Goal: Task Accomplishment & Management: Manage account settings

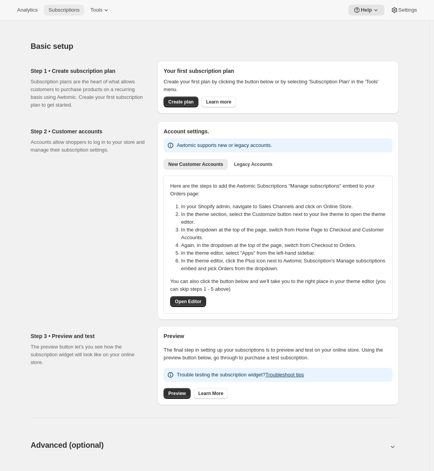
click at [74, 7] on span "Subscriptions" at bounding box center [63, 10] width 31 height 6
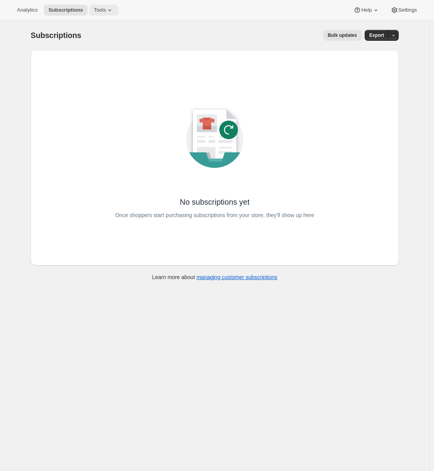
click at [105, 10] on span "Tools" at bounding box center [100, 10] width 12 height 6
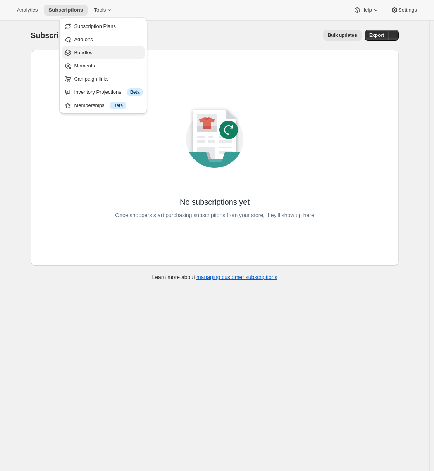
click at [98, 53] on span "Bundles" at bounding box center [108, 53] width 69 height 8
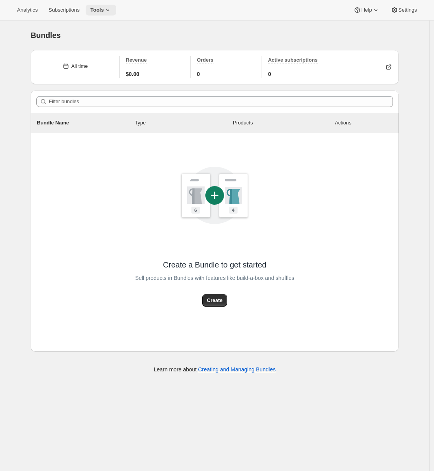
click at [102, 12] on span "Tools" at bounding box center [97, 10] width 14 height 6
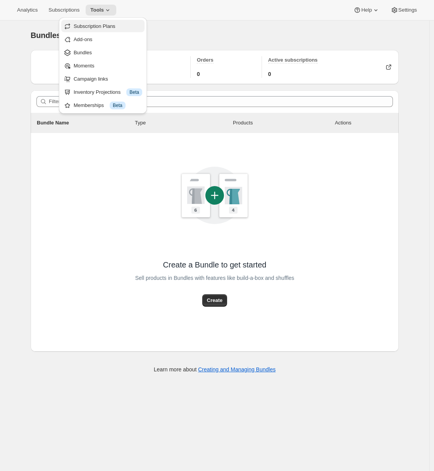
click at [98, 30] on button "Subscription Plans" at bounding box center [102, 26] width 83 height 12
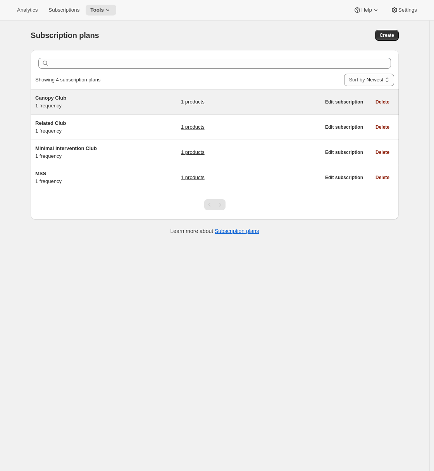
click at [80, 104] on div "Canopy Club 1 frequency" at bounding box center [83, 102] width 97 height 16
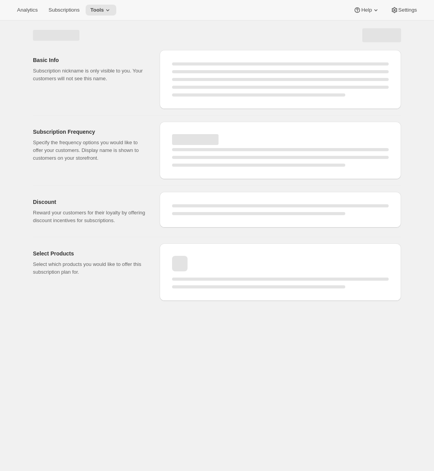
select select "WEEK"
select select "MONTH"
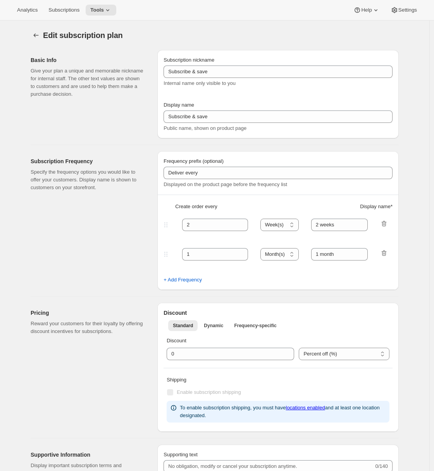
type input "Canopy Club"
type input "Join the Canopy Club"
type input "Renews every"
type input "1"
select select "YEAR"
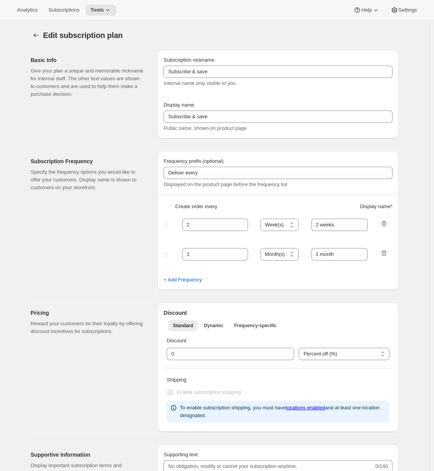
type input "1 year"
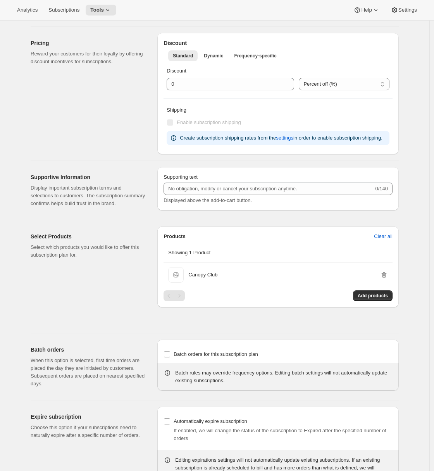
scroll to position [279, 0]
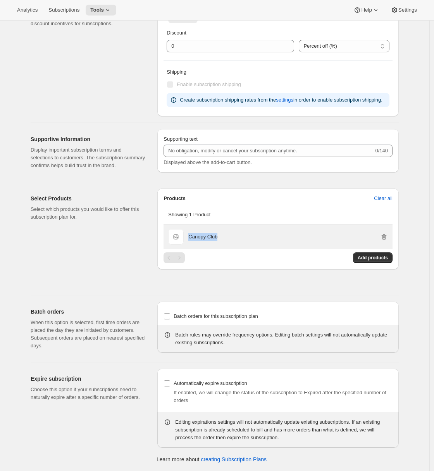
drag, startPoint x: 228, startPoint y: 256, endPoint x: 192, endPoint y: 252, distance: 37.0
click at [192, 245] on div "Canopy Club" at bounding box center [288, 237] width 200 height 16
copy p "Canopy Club"
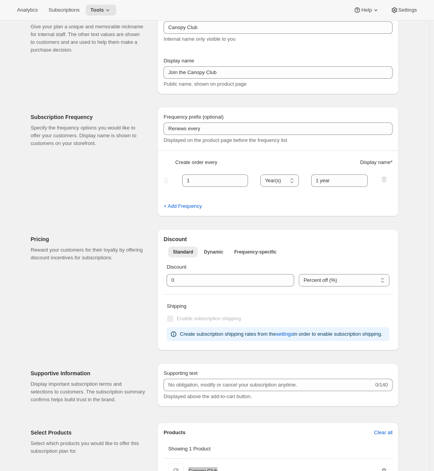
scroll to position [0, 0]
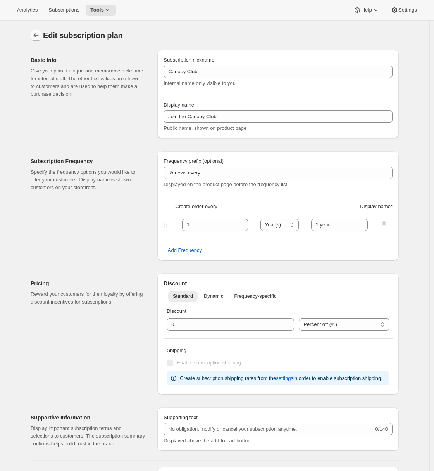
click at [35, 36] on icon "Subscription plans" at bounding box center [36, 35] width 8 height 8
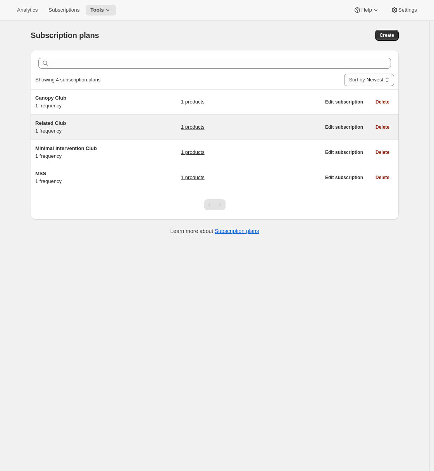
click at [85, 122] on h5 "Related Club" at bounding box center [83, 123] width 97 height 8
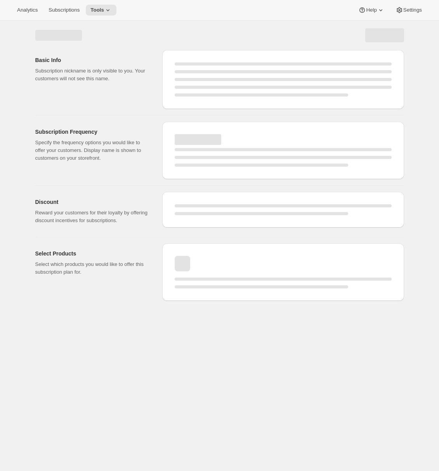
select select "WEEK"
select select "MONTH"
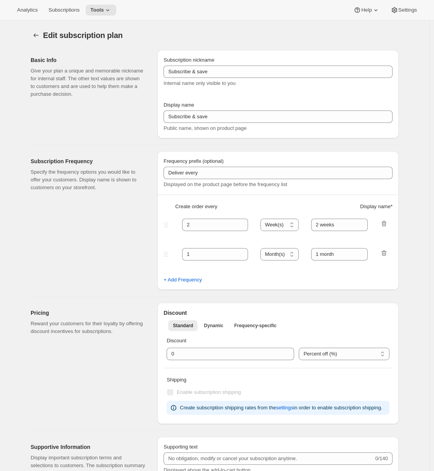
select select "MONTHDAY"
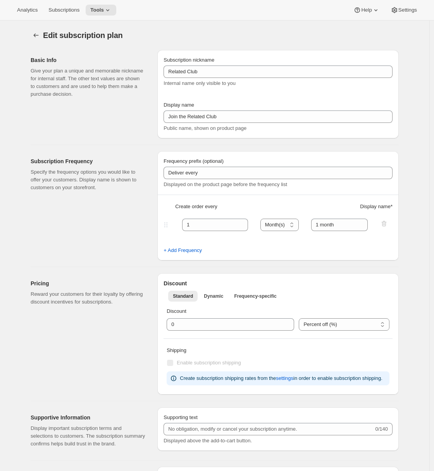
type input "Related Club"
type input "Join the Related Club"
type input "1"
select select "MONTH"
type input "1 month"
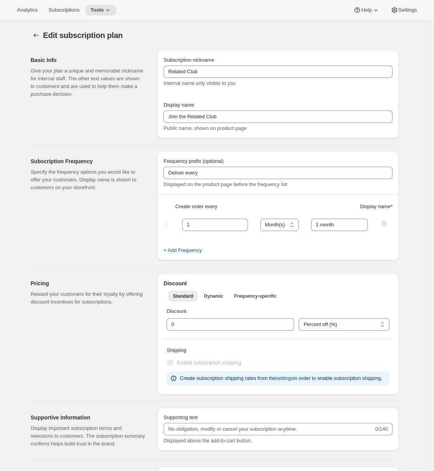
checkbox input "true"
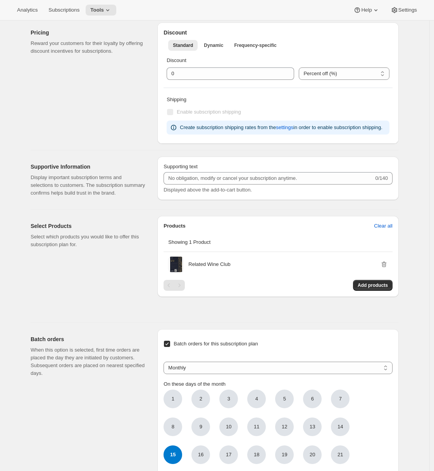
scroll to position [331, 0]
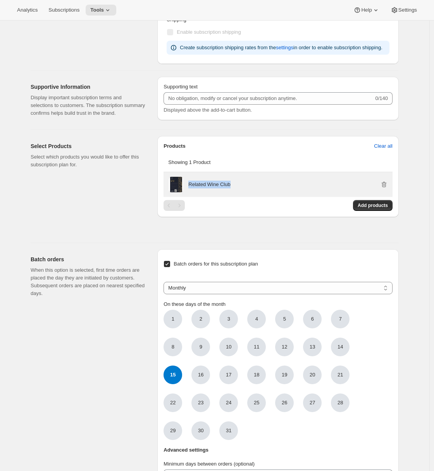
drag, startPoint x: 245, startPoint y: 200, endPoint x: 192, endPoint y: 203, distance: 54.0
click at [192, 188] on div "Related Wine Club" at bounding box center [288, 185] width 200 height 8
copy p "Related Wine Club"
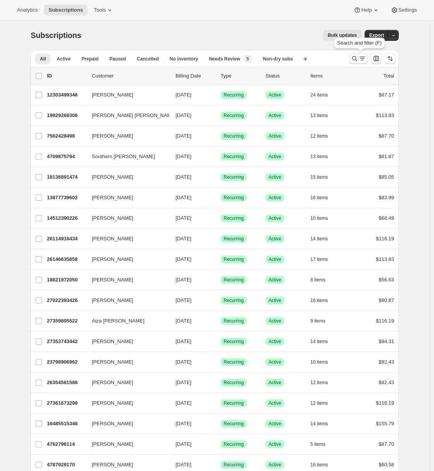
click at [357, 60] on icon "Search and filter results" at bounding box center [355, 59] width 8 height 8
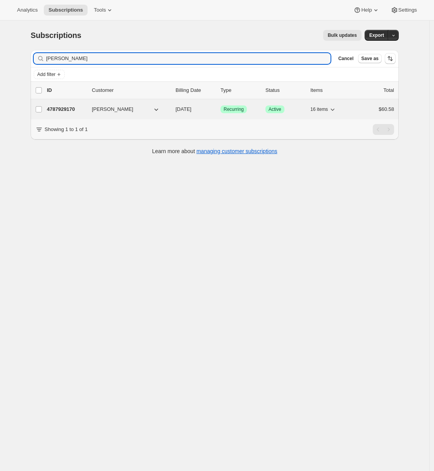
type input "[PERSON_NAME]"
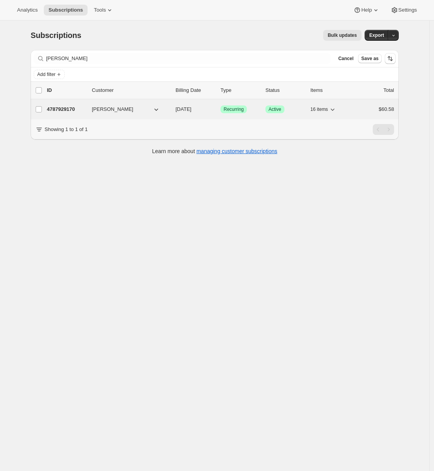
click at [65, 110] on p "4787929170" at bounding box center [66, 109] width 39 height 8
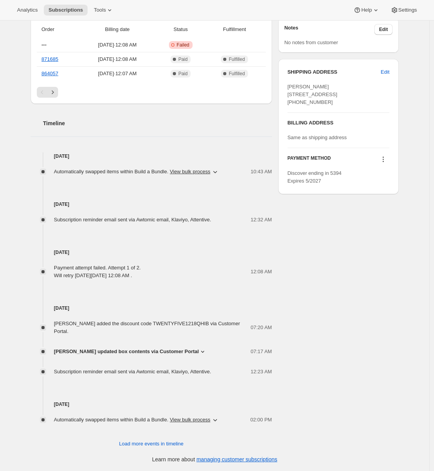
scroll to position [198, 0]
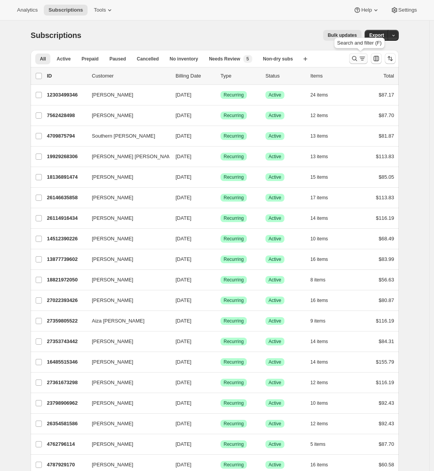
click at [358, 59] on icon "Search and filter results" at bounding box center [354, 58] width 5 height 5
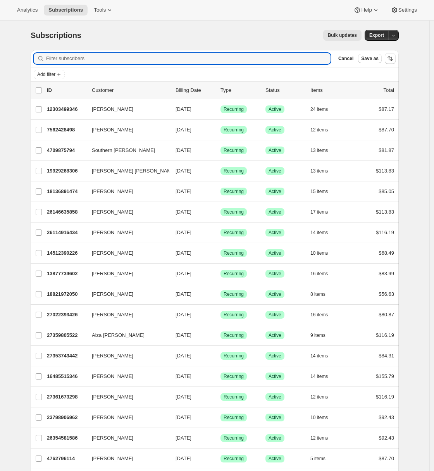
type input "g"
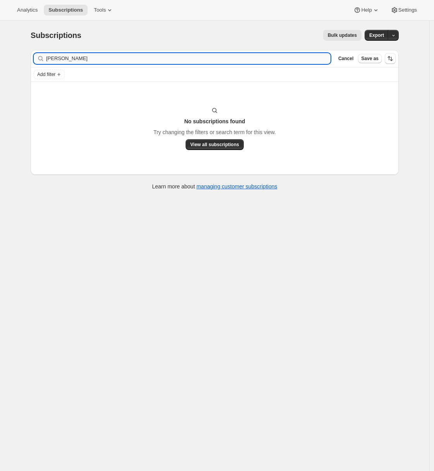
click at [69, 58] on input "regina kim" at bounding box center [188, 58] width 285 height 11
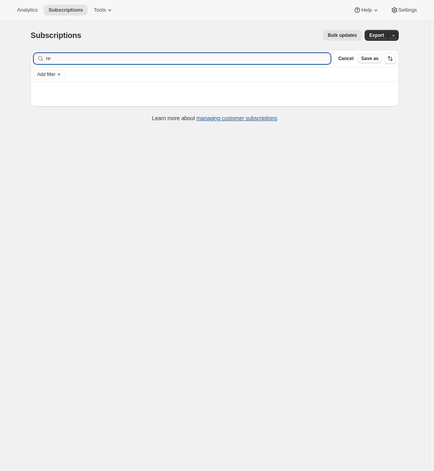
type input "r"
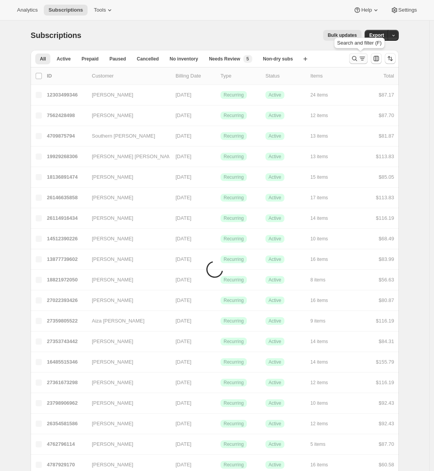
click at [357, 62] on button "Search and filter results" at bounding box center [358, 58] width 19 height 11
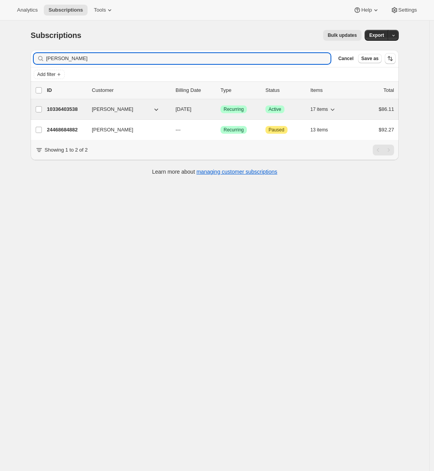
type input "regina quinn"
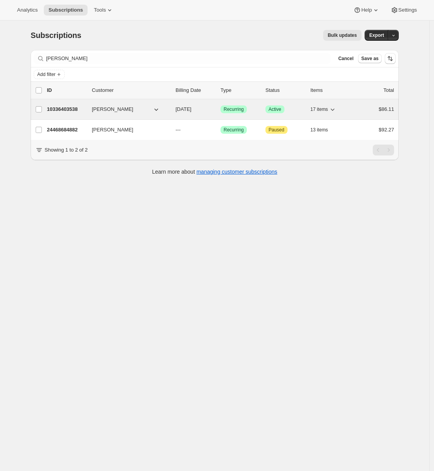
click at [57, 111] on p "10336403538" at bounding box center [66, 109] width 39 height 8
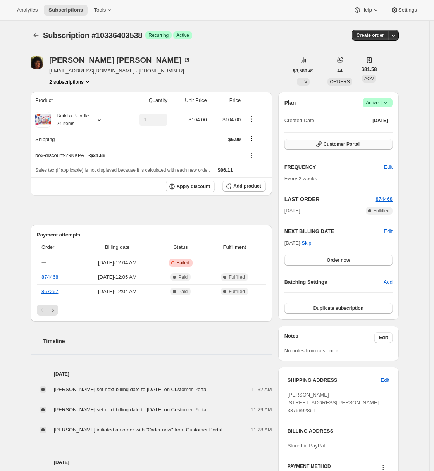
click at [323, 148] on icon "button" at bounding box center [319, 144] width 8 height 8
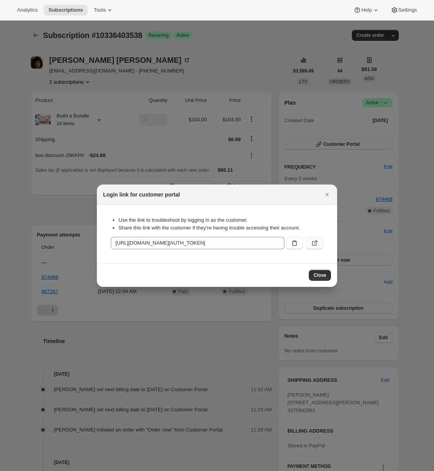
click at [316, 240] on icon ":rmj:" at bounding box center [315, 243] width 8 height 8
click at [326, 197] on icon "Close" at bounding box center [327, 195] width 8 height 8
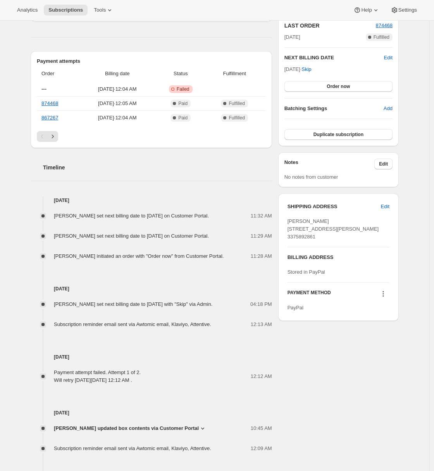
scroll to position [178, 0]
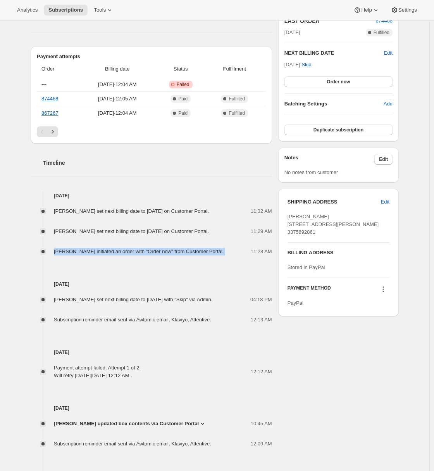
drag, startPoint x: 232, startPoint y: 268, endPoint x: 57, endPoint y: 259, distance: 175.9
click at [57, 256] on div "Regina Quinn set next billing date to Friday, August 15, 2025 on Customer Porta…" at bounding box center [152, 228] width 242 height 56
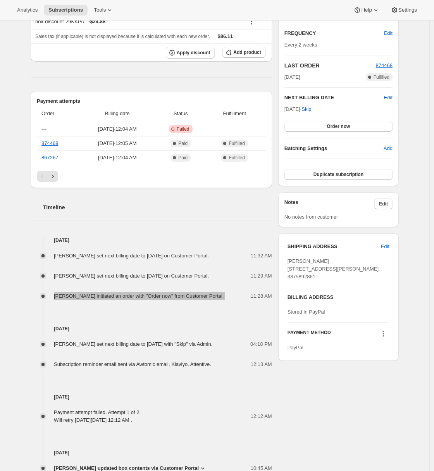
scroll to position [36, 0]
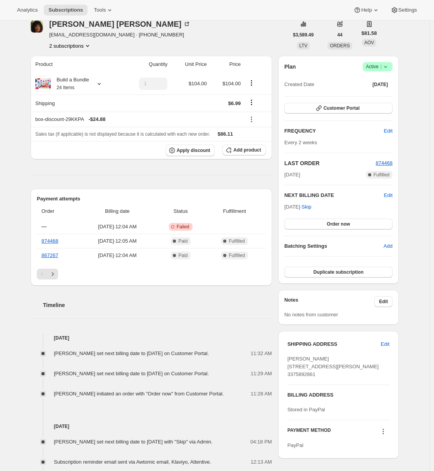
click at [8, 305] on div "Subscription #10336403538. This page is ready Subscription #10336403538 Success…" at bounding box center [215, 378] width 430 height 788
click at [99, 294] on div "Timeline" at bounding box center [152, 297] width 242 height 23
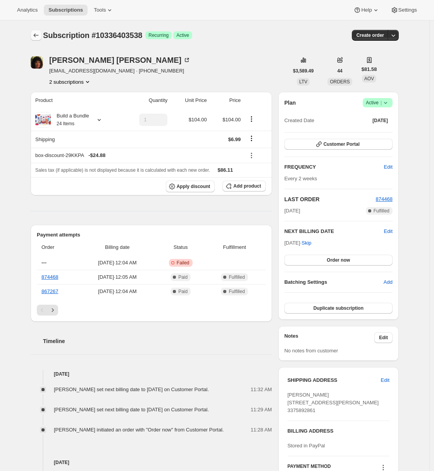
click at [40, 35] on icon "Subscriptions" at bounding box center [36, 35] width 8 height 8
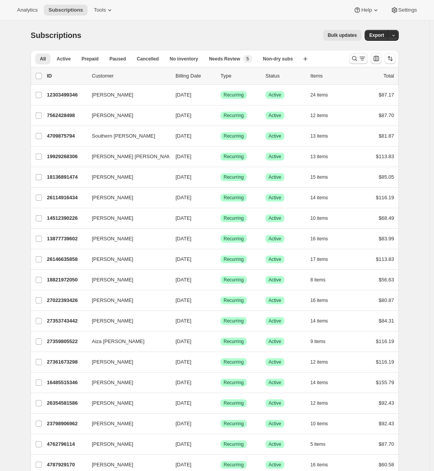
click at [364, 58] on icon "Search and filter results" at bounding box center [363, 59] width 8 height 8
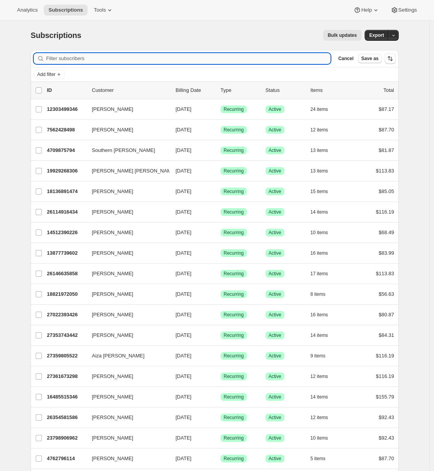
click at [144, 57] on input "Filter subscribers" at bounding box center [188, 58] width 285 height 11
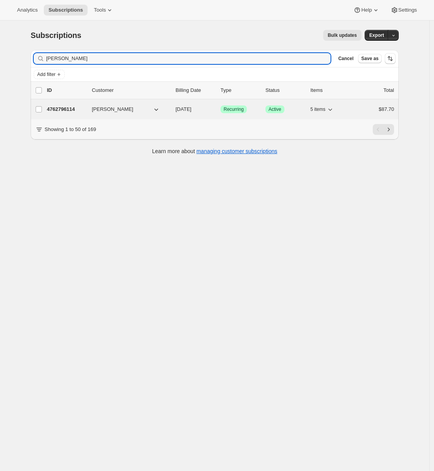
type input "Meredith Brisco"
click at [73, 104] on div "4762796114 Meredith Brisco-Bacik 07/31/2025 Success Recurring Success Active 5 …" at bounding box center [220, 109] width 347 height 11
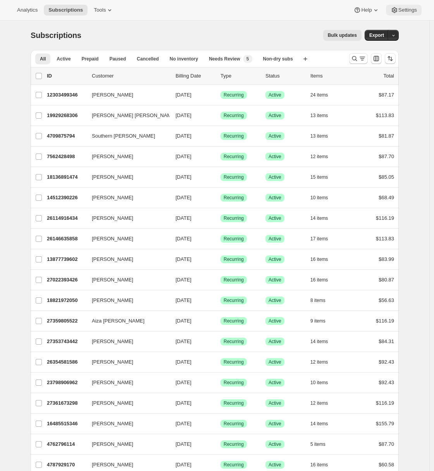
click at [400, 8] on span "Settings" at bounding box center [408, 10] width 19 height 6
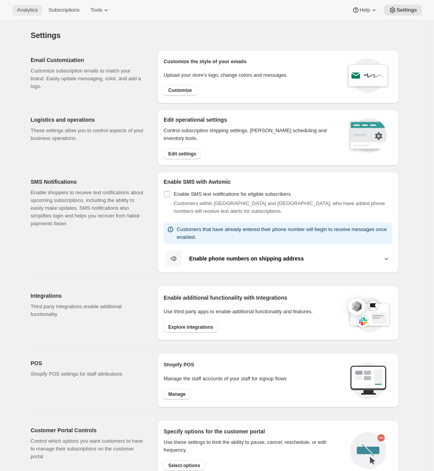
click at [28, 7] on span "Analytics" at bounding box center [27, 10] width 21 height 6
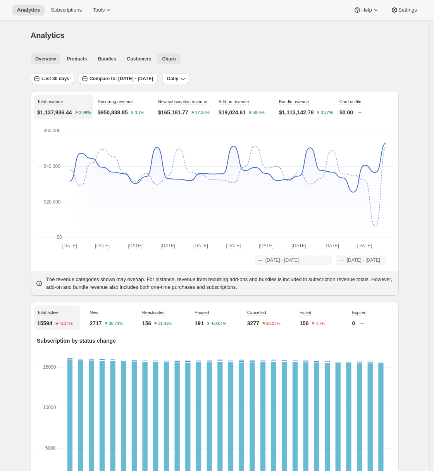
click at [173, 55] on button "Churn" at bounding box center [168, 59] width 23 height 11
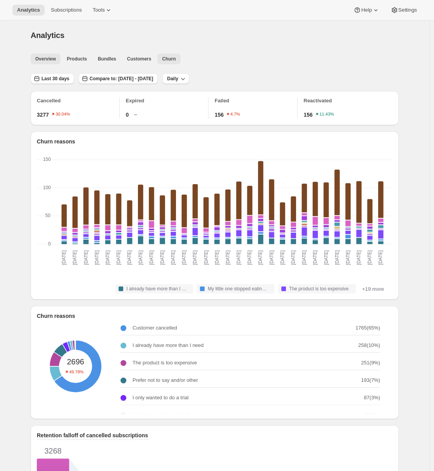
click at [55, 62] on button "Overview" at bounding box center [46, 59] width 30 height 11
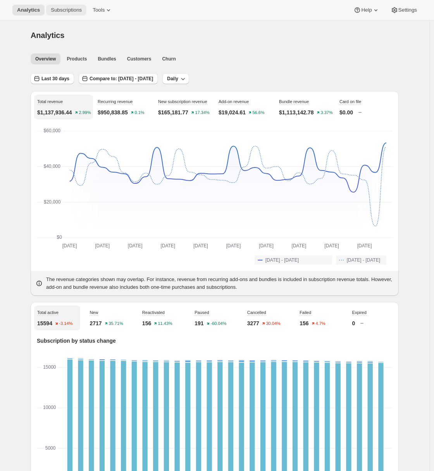
click at [67, 5] on button "Subscriptions" at bounding box center [66, 10] width 40 height 11
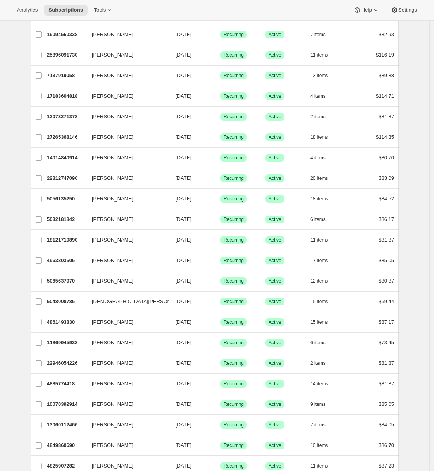
scroll to position [690, 0]
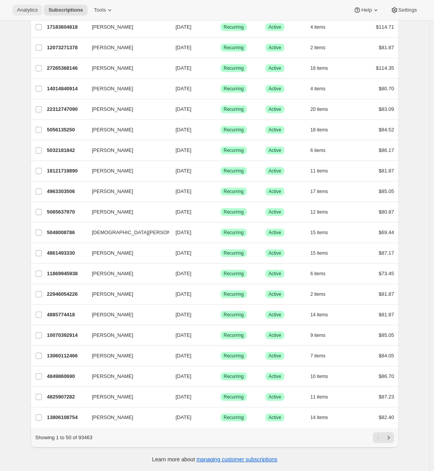
click at [28, 14] on button "Analytics" at bounding box center [27, 10] width 30 height 11
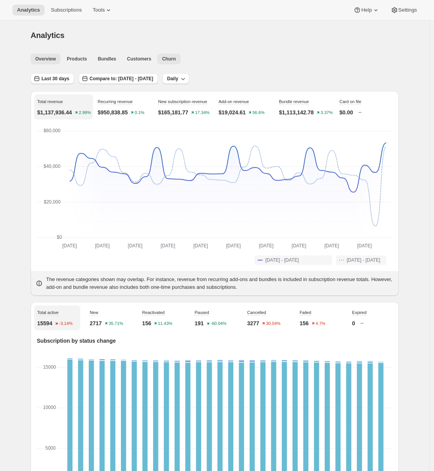
click at [175, 57] on span "Churn" at bounding box center [169, 59] width 14 height 6
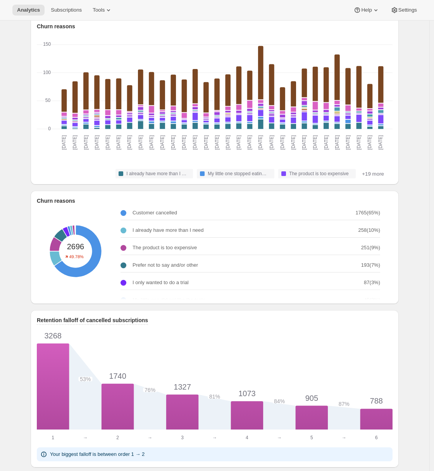
scroll to position [353, 0]
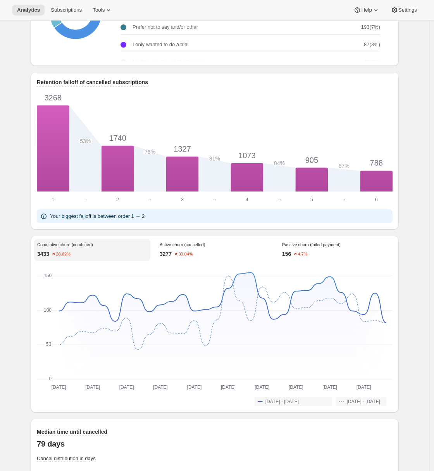
click at [316, 258] on div "156 4.7%" at bounding box center [337, 254] width 110 height 8
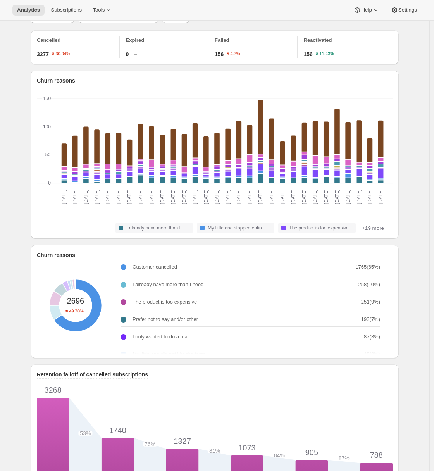
scroll to position [0, 0]
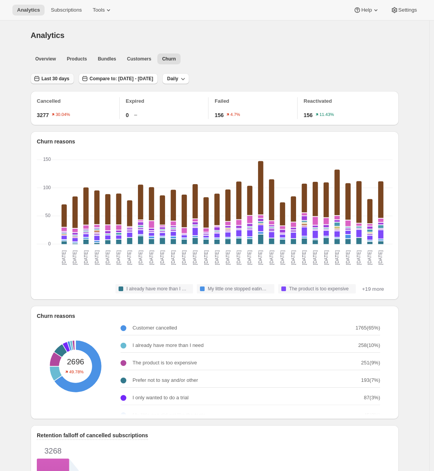
click at [66, 77] on span "Last 30 days" at bounding box center [55, 79] width 28 height 6
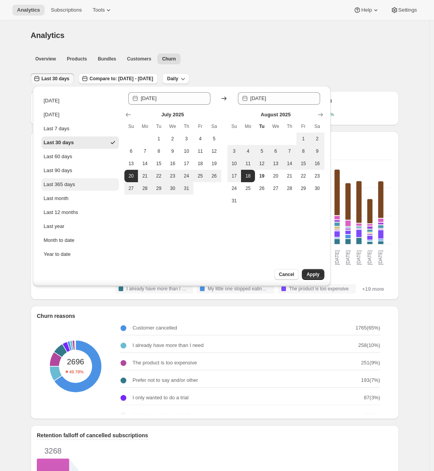
click at [67, 181] on div "Last 365 days" at bounding box center [59, 185] width 31 height 8
type input "2024-08-19"
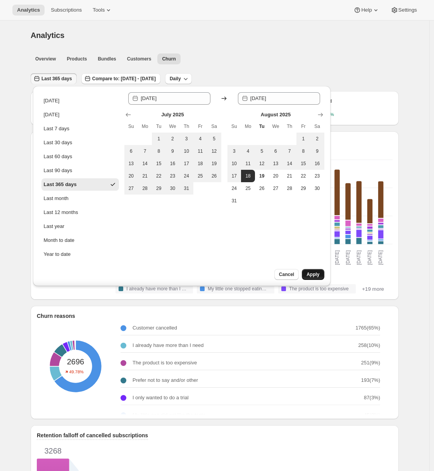
click at [313, 273] on span "Apply" at bounding box center [313, 274] width 13 height 6
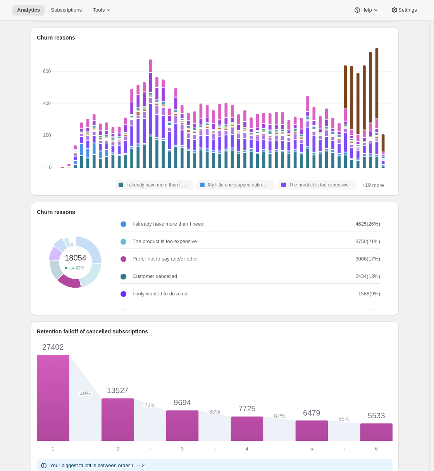
scroll to position [132, 0]
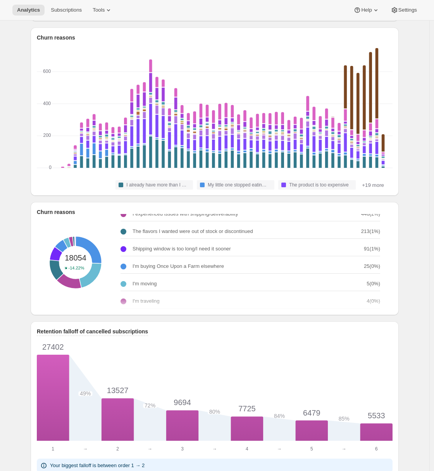
click at [405, 143] on div "Analytics. This page is ready Analytics Overview Products Bundles Customers Chu…" at bounding box center [214, 416] width 387 height 957
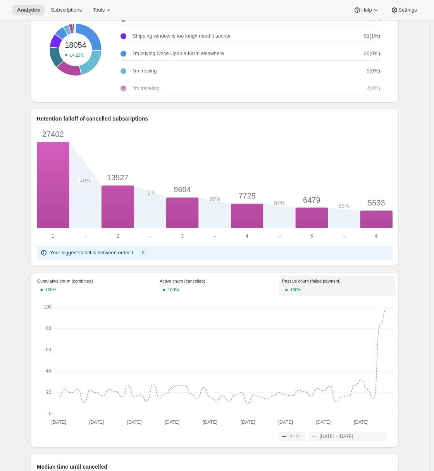
scroll to position [305, 0]
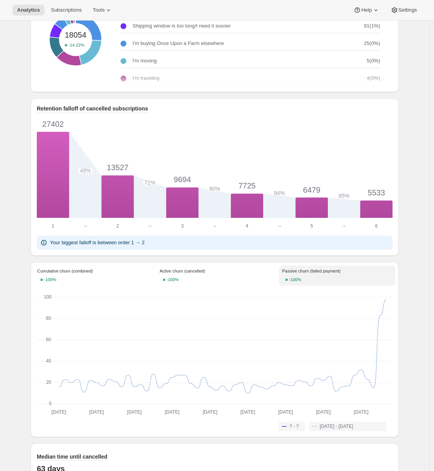
click at [18, 314] on div "Analytics. This page is ready Analytics Overview Products Bundles Customers Chu…" at bounding box center [215, 193] width 430 height 957
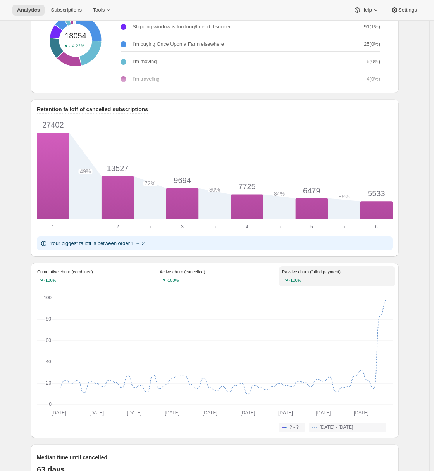
scroll to position [0, 0]
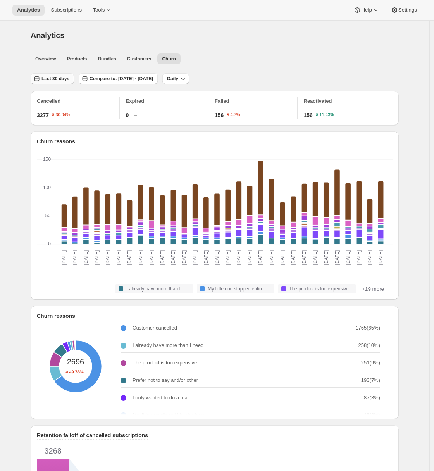
click at [66, 79] on span "Last 30 days" at bounding box center [55, 79] width 28 height 6
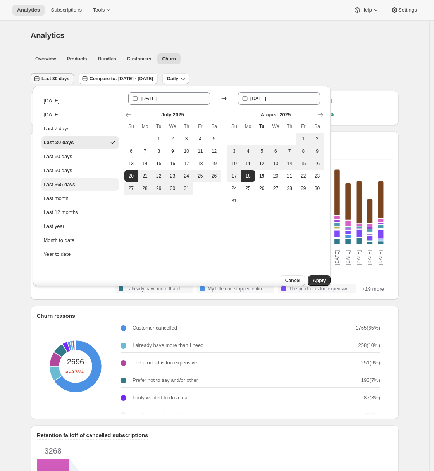
click at [73, 184] on div "Last 365 days" at bounding box center [59, 185] width 31 height 8
type input "2024-08-19"
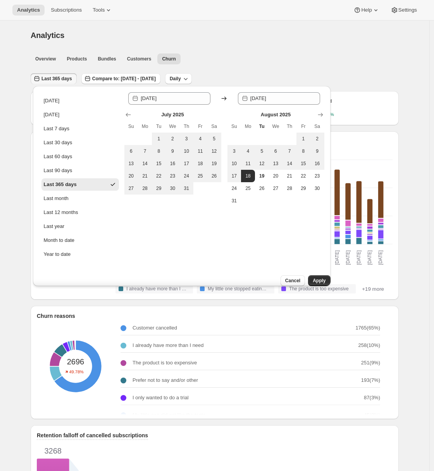
click at [313, 278] on span "Apply" at bounding box center [319, 281] width 13 height 6
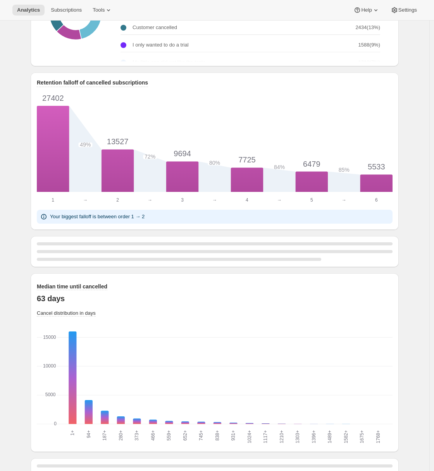
scroll to position [367, 0]
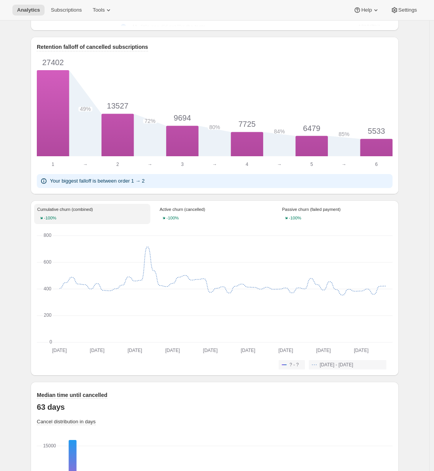
click at [313, 221] on div "-100%" at bounding box center [337, 218] width 110 height 6
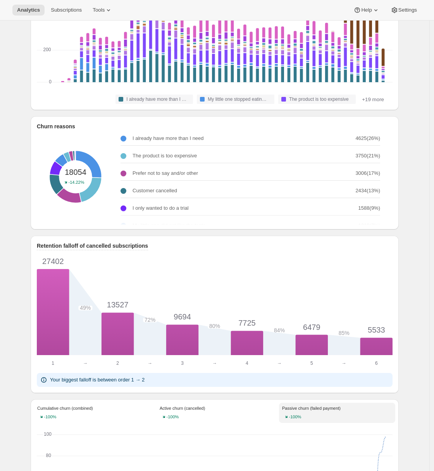
scroll to position [0, 0]
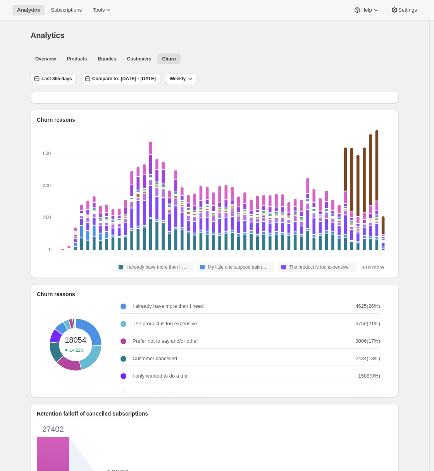
click at [66, 78] on span "Last 365 days" at bounding box center [56, 79] width 31 height 6
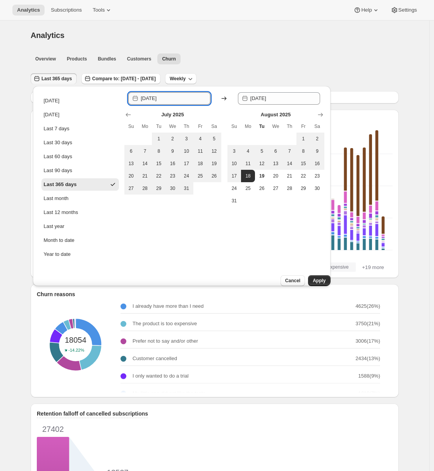
click at [153, 98] on input "2024-08-19" at bounding box center [176, 98] width 70 height 12
type input "2025-08-19"
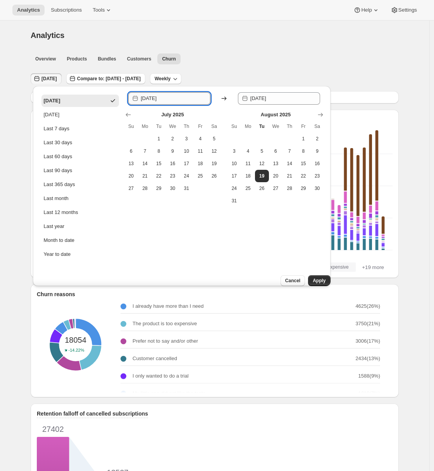
drag, startPoint x: 159, startPoint y: 98, endPoint x: 164, endPoint y: 98, distance: 4.7
click at [164, 98] on input "2025-08-19" at bounding box center [176, 98] width 70 height 12
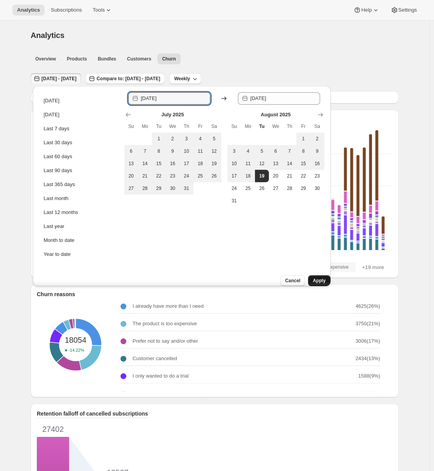
type input "2025-01-19"
click at [314, 278] on span "Apply" at bounding box center [319, 281] width 13 height 6
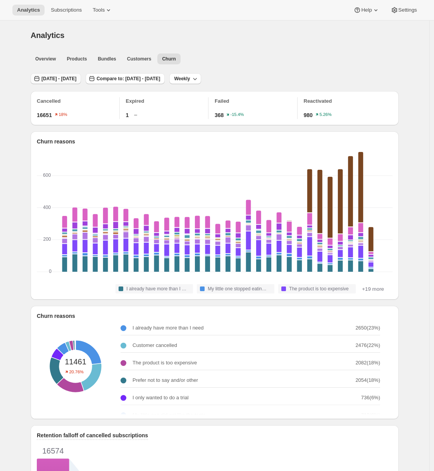
click at [79, 75] on button "Jan 19, 2025 - Aug 19, 2025" at bounding box center [56, 78] width 50 height 11
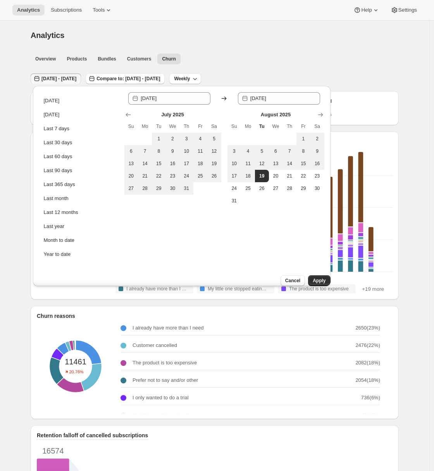
drag, startPoint x: 280, startPoint y: 275, endPoint x: 263, endPoint y: 275, distance: 17.1
click at [285, 278] on span "Cancel" at bounding box center [292, 281] width 15 height 6
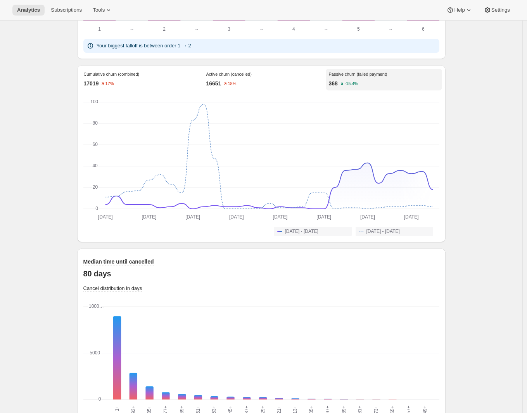
scroll to position [594, 0]
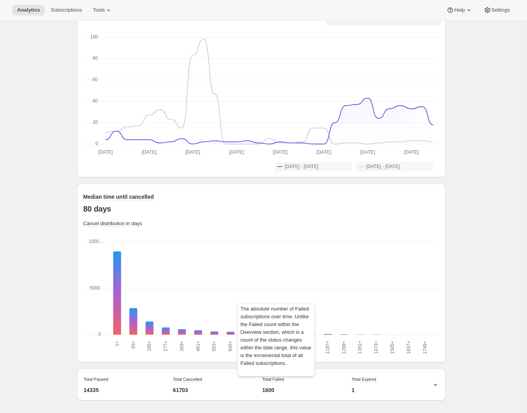
click at [280, 380] on span "Total Failed" at bounding box center [273, 379] width 22 height 5
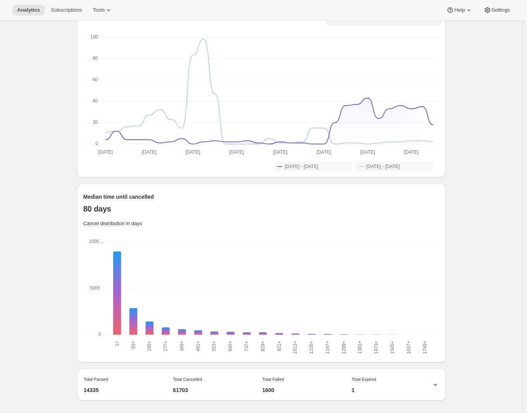
click at [434, 384] on icon at bounding box center [436, 384] width 8 height 8
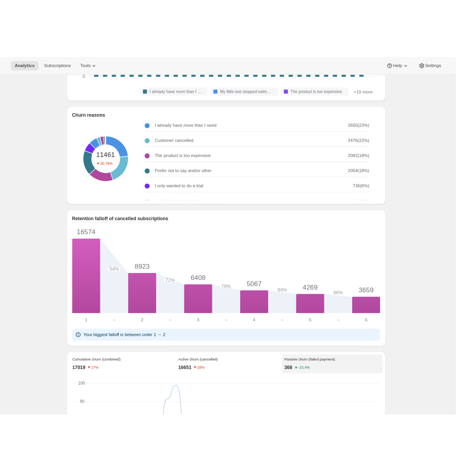
scroll to position [0, 0]
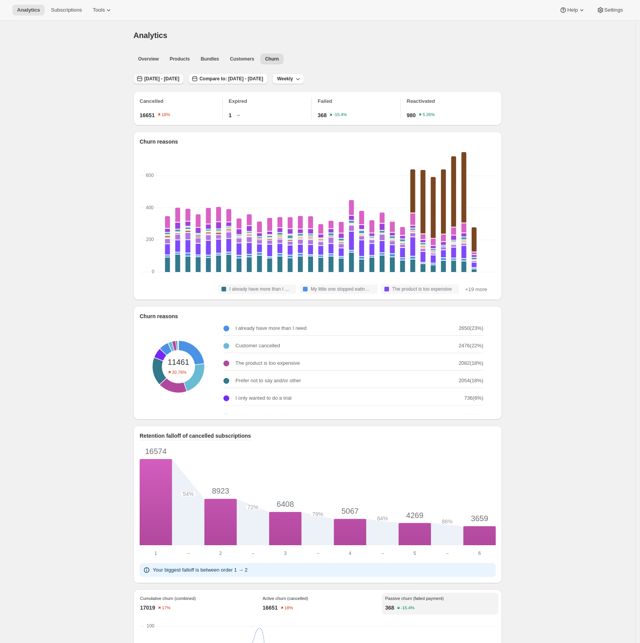
click at [163, 79] on span "Jan 19, 2025 - Aug 19, 2025" at bounding box center [161, 79] width 35 height 6
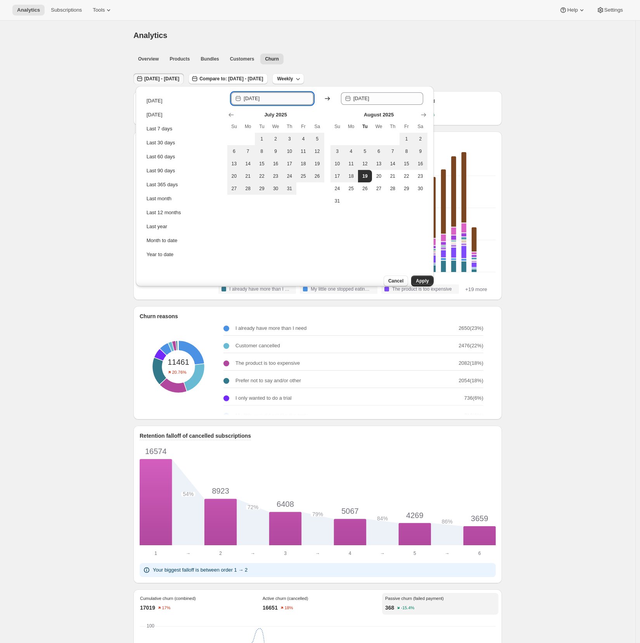
click at [266, 98] on input "2025-01-19" at bounding box center [279, 98] width 70 height 12
drag, startPoint x: 269, startPoint y: 97, endPoint x: 294, endPoint y: 95, distance: 24.9
click at [294, 95] on input "2025-05-19" at bounding box center [279, 98] width 70 height 12
type input "2025-05-01"
click at [416, 278] on span "Apply" at bounding box center [422, 281] width 13 height 6
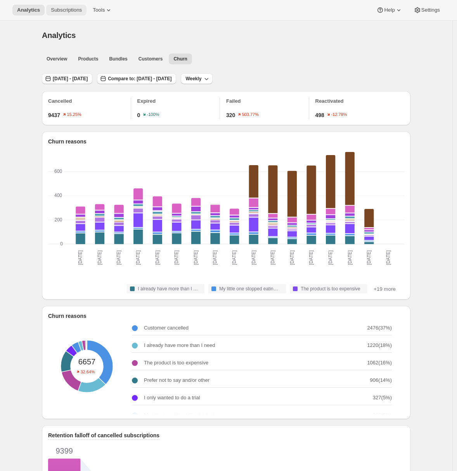
click at [77, 11] on span "Subscriptions" at bounding box center [66, 10] width 31 height 6
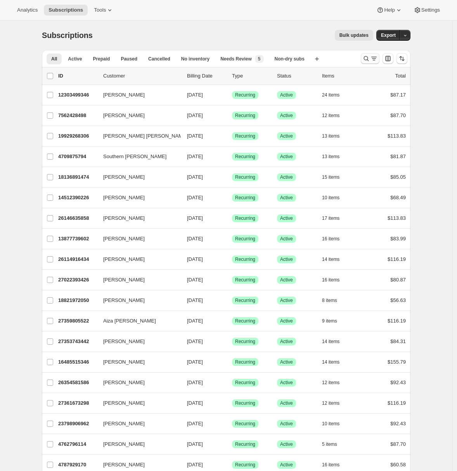
click at [373, 59] on icon "Search and filter results" at bounding box center [374, 59] width 8 height 8
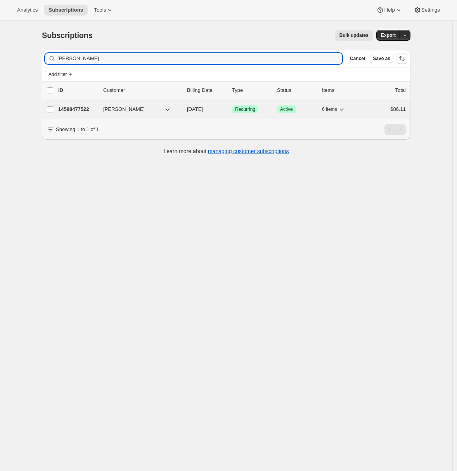
type input "elyse andrade"
click at [73, 111] on p "14588477522" at bounding box center [77, 109] width 39 height 8
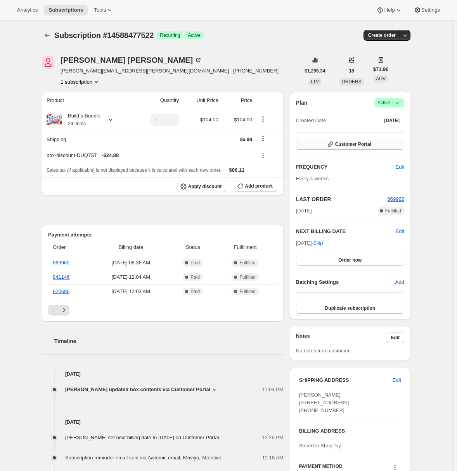
click at [384, 146] on button "Customer Portal" at bounding box center [350, 144] width 108 height 11
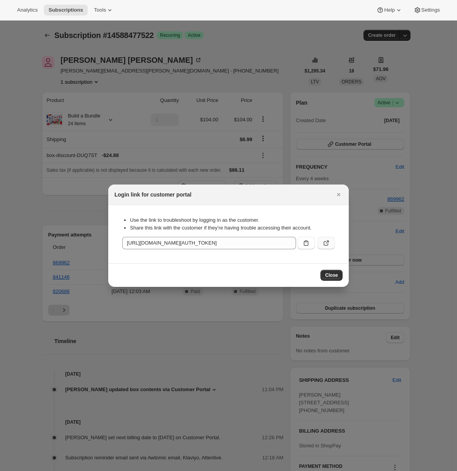
click at [327, 242] on icon ":rg2:" at bounding box center [327, 241] width 3 height 3
click at [340, 196] on icon "Close" at bounding box center [338, 194] width 3 height 3
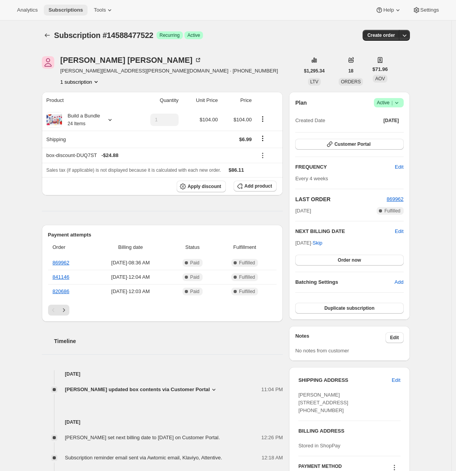
click at [76, 11] on span "Subscriptions" at bounding box center [65, 10] width 35 height 6
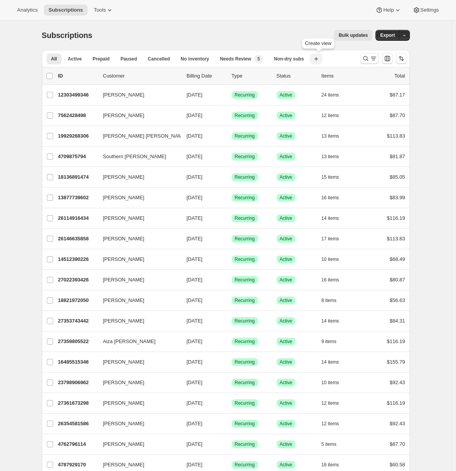
click at [318, 60] on icon "button" at bounding box center [316, 59] width 4 height 4
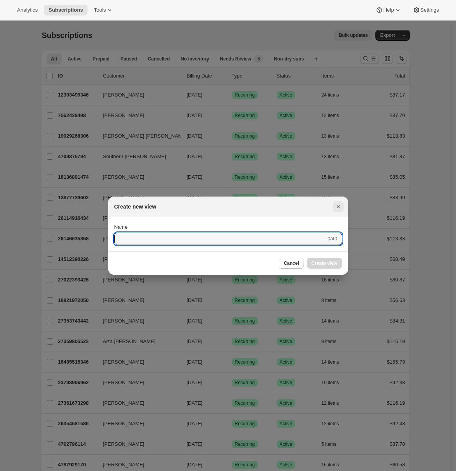
click at [340, 207] on icon "Close" at bounding box center [339, 207] width 8 height 8
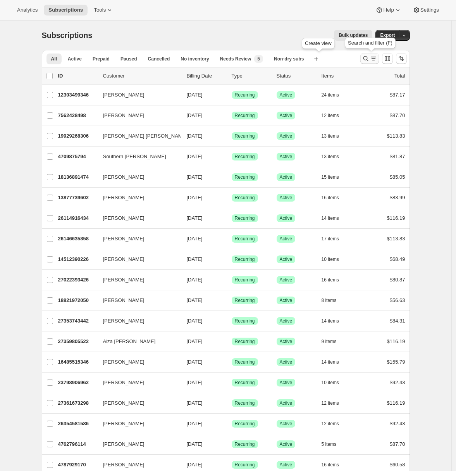
click at [368, 61] on icon "Search and filter results" at bounding box center [366, 59] width 8 height 8
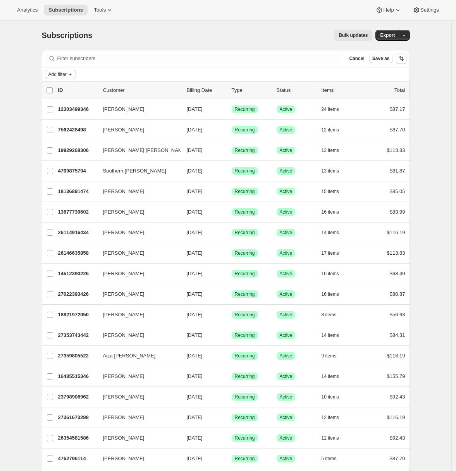
click at [71, 75] on icon "Add filter" at bounding box center [70, 74] width 6 height 6
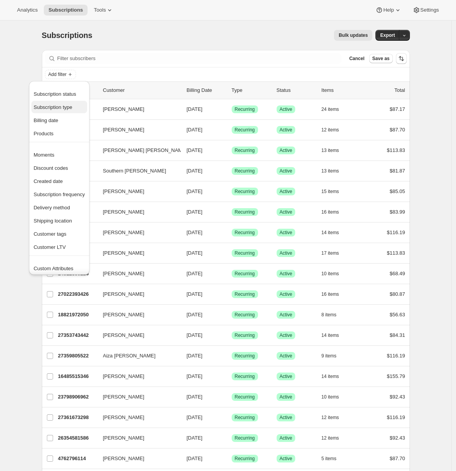
click at [52, 109] on span "Subscription type" at bounding box center [53, 107] width 39 height 6
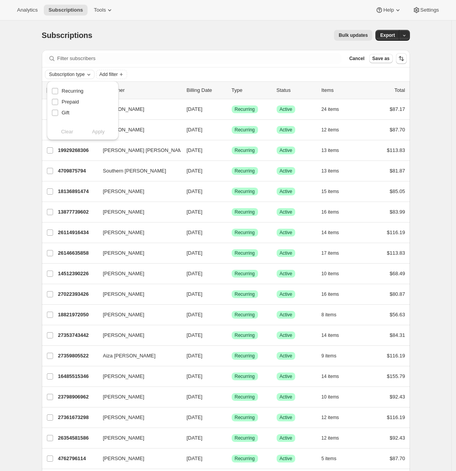
click at [70, 76] on span "Subscription type" at bounding box center [67, 74] width 36 height 6
click at [70, 75] on span "Subscription type" at bounding box center [67, 74] width 36 height 6
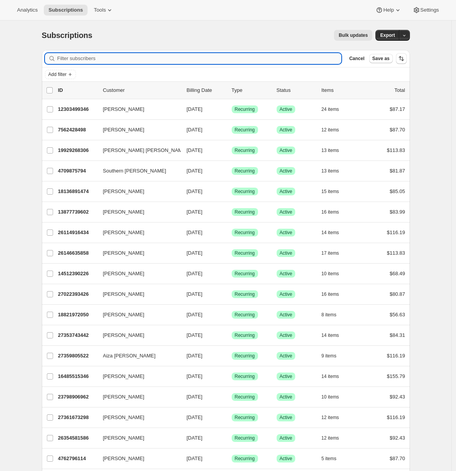
click at [97, 60] on input "Filter subscribers" at bounding box center [199, 58] width 285 height 11
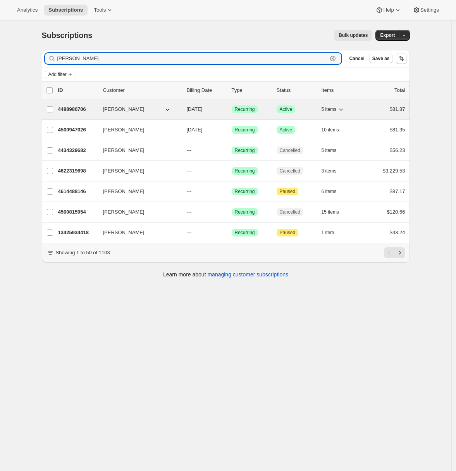
type input "emily yuhas"
click at [79, 109] on p "4488986706" at bounding box center [77, 109] width 39 height 8
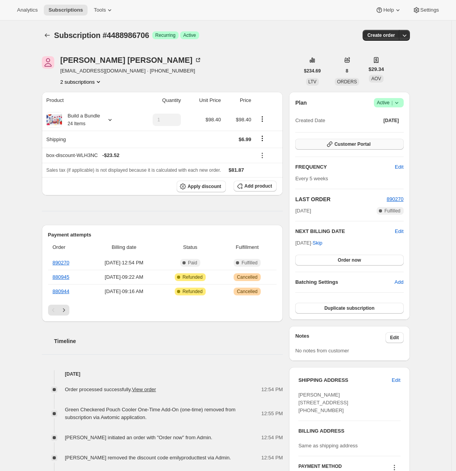
click at [382, 142] on button "Customer Portal" at bounding box center [349, 144] width 108 height 11
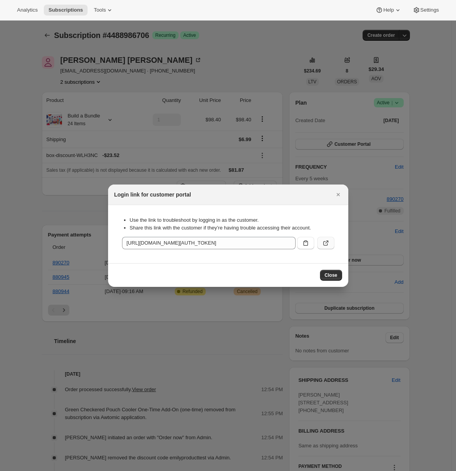
click at [331, 243] on button ":ruh:" at bounding box center [326, 243] width 17 height 12
click at [336, 194] on icon "Close" at bounding box center [339, 195] width 8 height 8
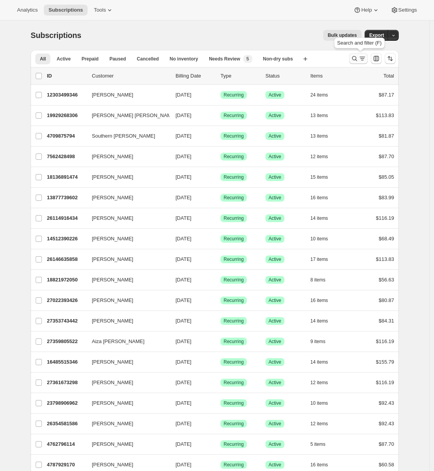
click at [359, 58] on icon "Search and filter results" at bounding box center [355, 59] width 8 height 8
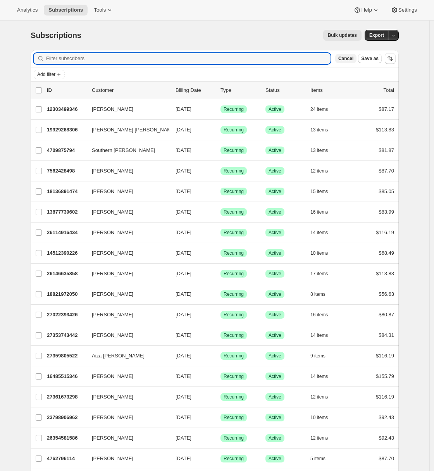
click at [351, 58] on span "Cancel" at bounding box center [346, 58] width 15 height 6
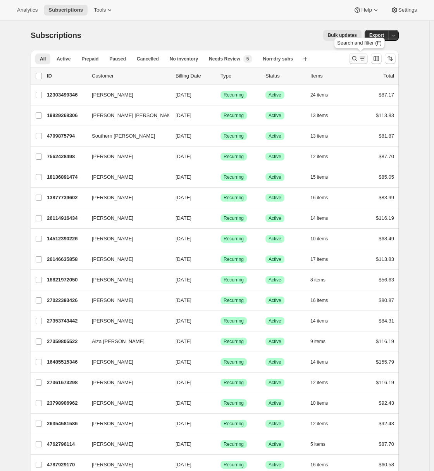
click at [359, 58] on icon "Search and filter results" at bounding box center [355, 59] width 8 height 8
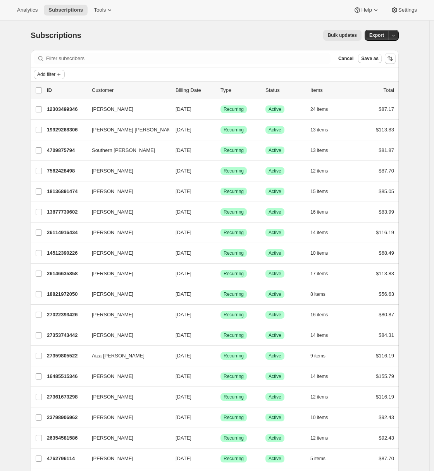
click at [61, 73] on icon "Add filter" at bounding box center [59, 74] width 6 height 6
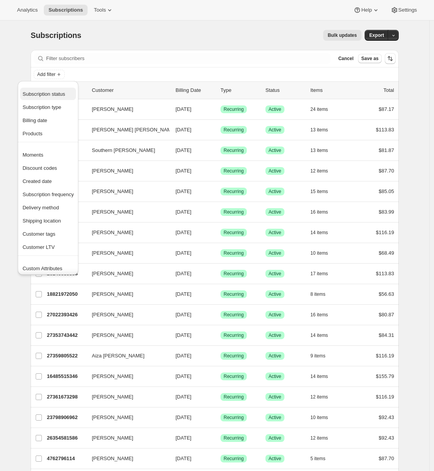
click at [54, 97] on span "Subscription status" at bounding box center [43, 94] width 43 height 6
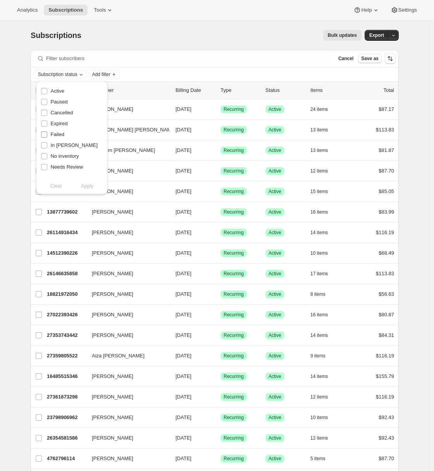
click at [46, 134] on input "Failed" at bounding box center [44, 134] width 6 height 6
checkbox input "true"
click at [92, 187] on span "Apply" at bounding box center [87, 186] width 13 height 8
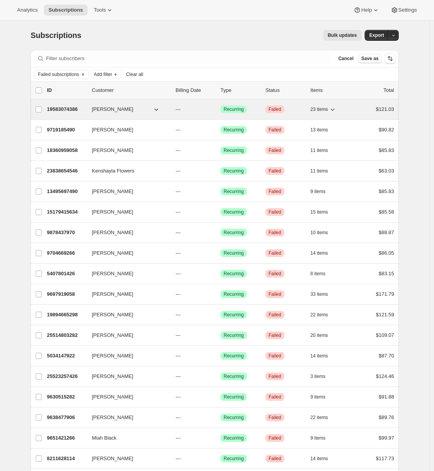
click at [60, 109] on p "19583074386" at bounding box center [66, 109] width 39 height 8
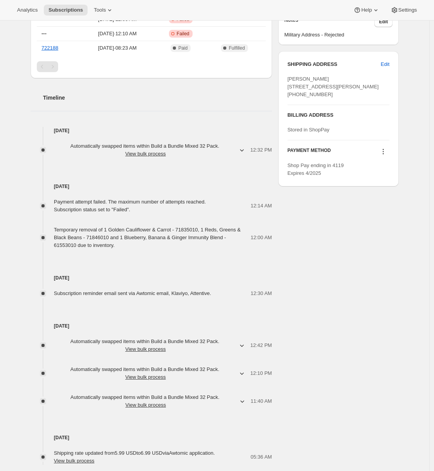
scroll to position [331, 0]
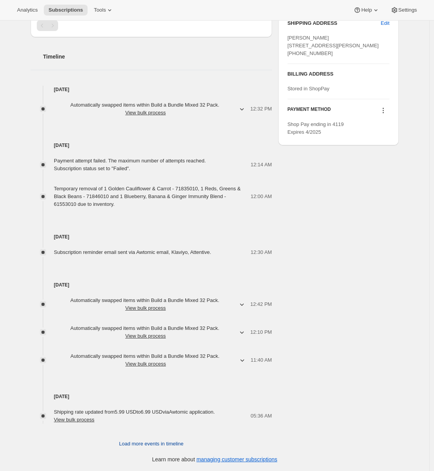
click at [164, 447] on span "Load more events in timeline" at bounding box center [151, 444] width 64 height 8
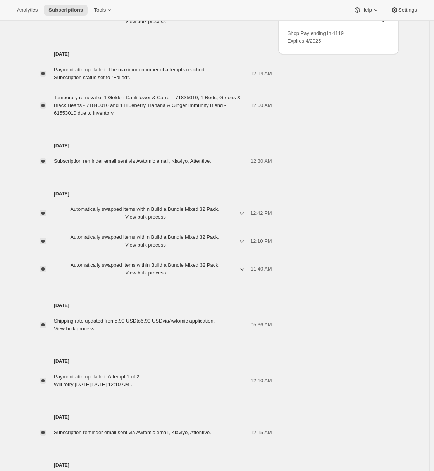
scroll to position [356, 0]
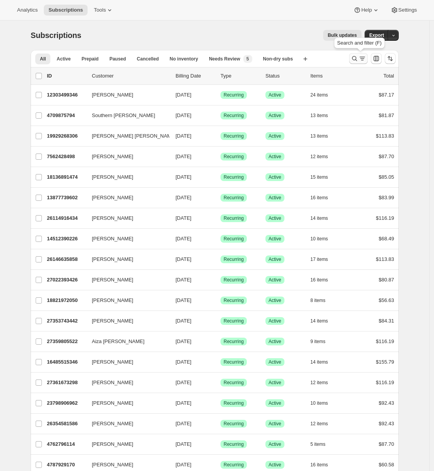
click at [363, 56] on icon "Search and filter results" at bounding box center [363, 59] width 8 height 8
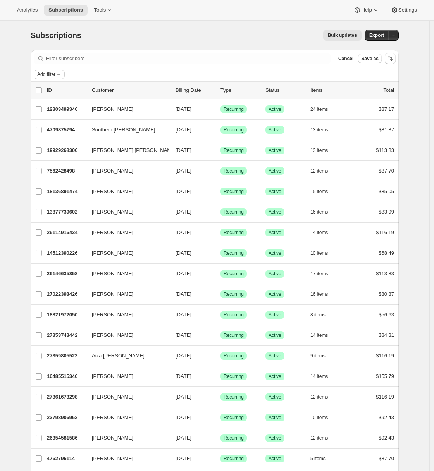
click at [55, 74] on span "Add filter" at bounding box center [46, 74] width 18 height 6
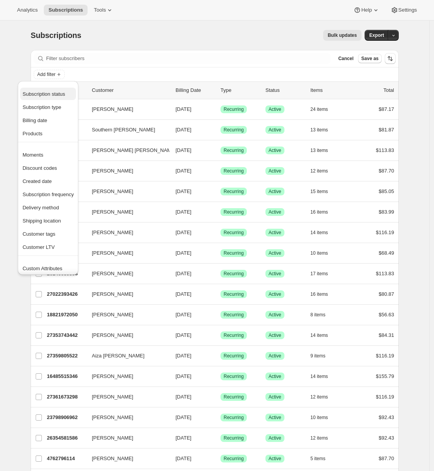
click at [52, 96] on span "Subscription status" at bounding box center [43, 94] width 43 height 6
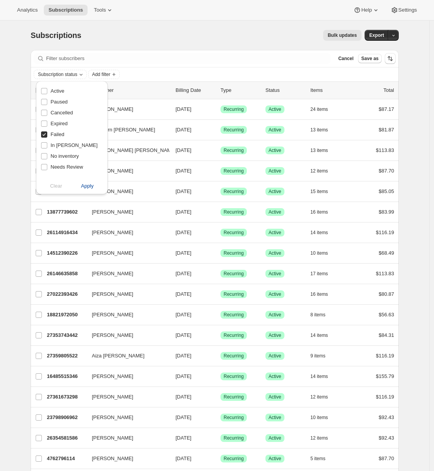
click at [86, 186] on span "Apply" at bounding box center [87, 186] width 13 height 8
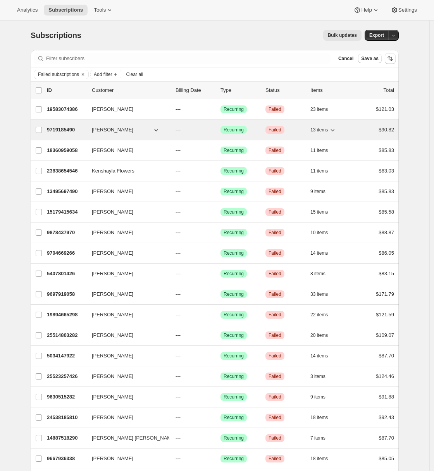
click at [65, 130] on p "9719185490" at bounding box center [66, 130] width 39 height 8
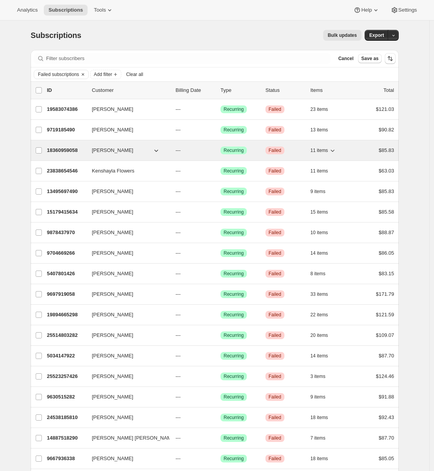
click at [73, 147] on p "18360959058" at bounding box center [66, 151] width 39 height 8
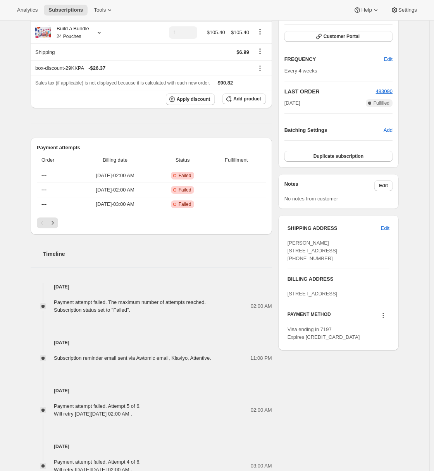
scroll to position [205, 0]
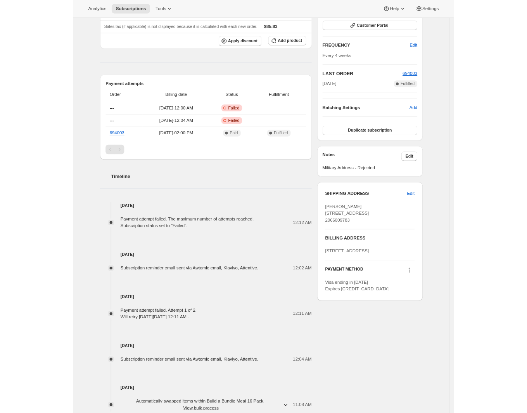
scroll to position [172, 0]
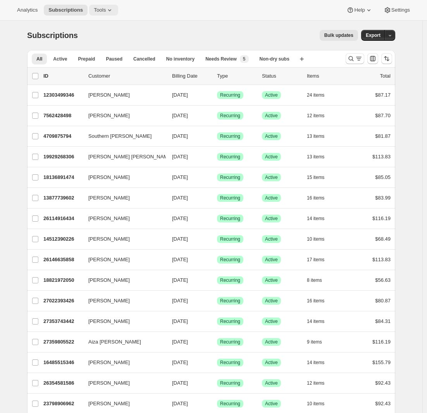
click at [102, 10] on span "Tools" at bounding box center [100, 10] width 12 height 6
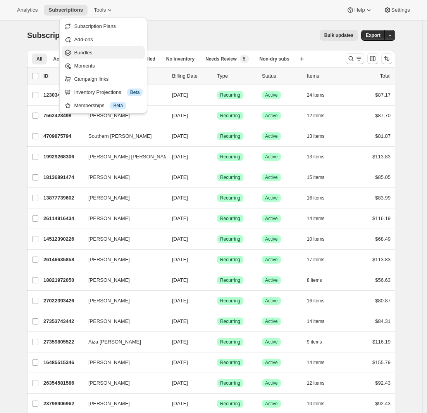
click at [92, 51] on span "Bundles" at bounding box center [83, 53] width 18 height 6
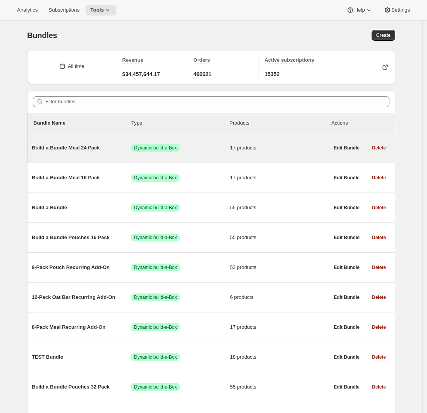
click at [91, 143] on div "Build a Bundle Meal 24 Pack Success Dynamic build-a-Box 17 products" at bounding box center [180, 148] width 297 height 20
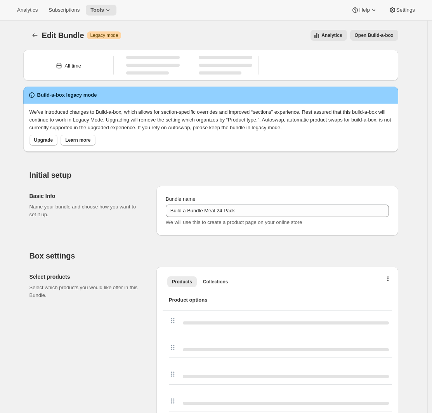
type input "Build a Bundle Meal 24 Pack"
checkbox input "true"
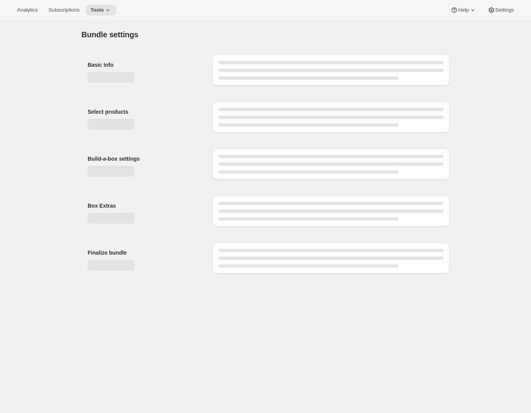
type input "12-Pack Oat Bar Recurring Add-On"
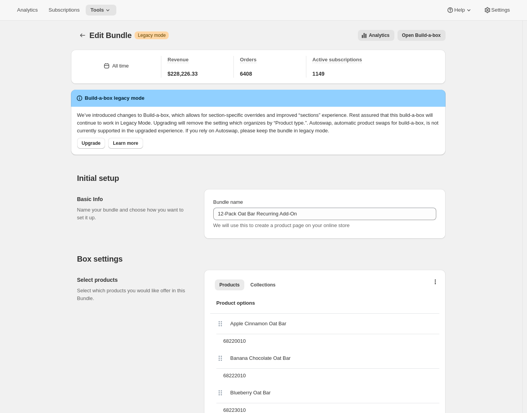
click at [418, 35] on span "Open Build-a-box" at bounding box center [421, 35] width 39 height 6
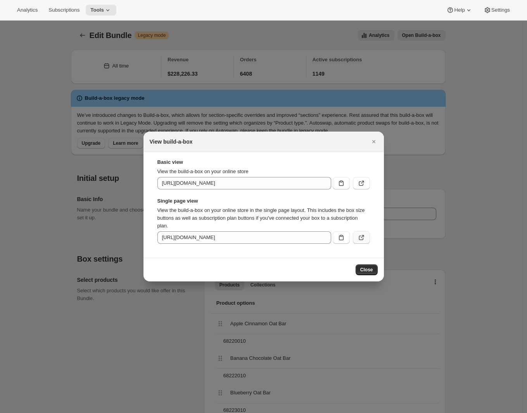
click at [361, 237] on icon ":r2h:" at bounding box center [362, 237] width 8 height 8
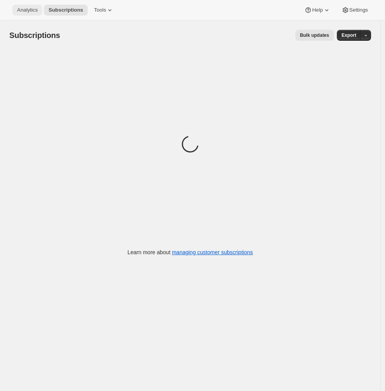
click at [28, 13] on span "Analytics" at bounding box center [27, 10] width 21 height 6
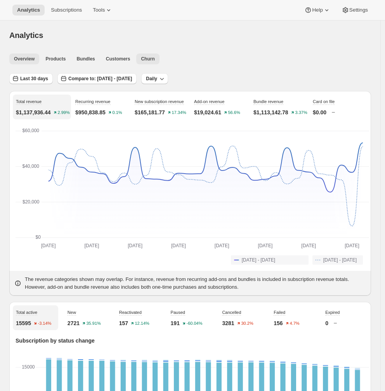
click at [151, 59] on span "Churn" at bounding box center [148, 59] width 14 height 6
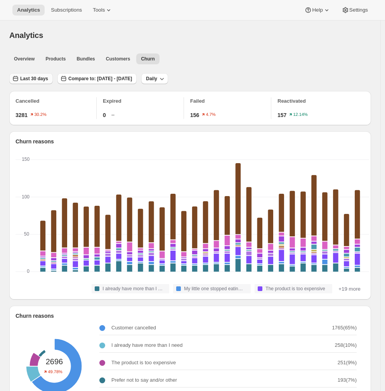
click at [40, 81] on span "Last 30 days" at bounding box center [34, 79] width 28 height 6
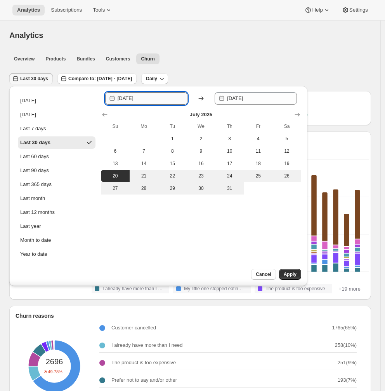
click at [140, 98] on input "[DATE]" at bounding box center [152, 98] width 70 height 12
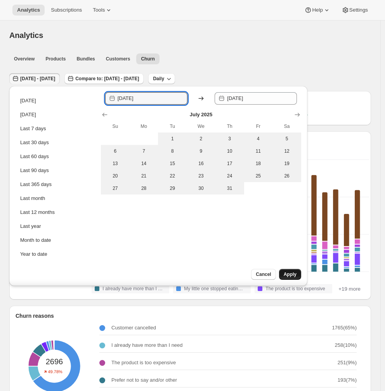
type input "[DATE]"
click at [290, 275] on span "Apply" at bounding box center [289, 274] width 13 height 6
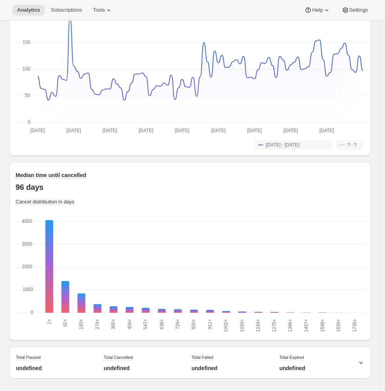
scroll to position [415, 0]
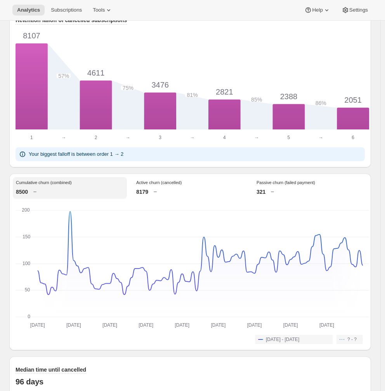
click at [200, 193] on div "8179" at bounding box center [190, 192] width 108 height 8
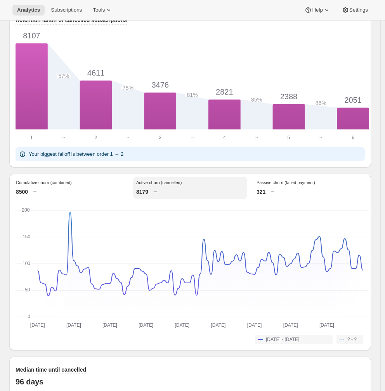
click at [291, 196] on div "321" at bounding box center [310, 192] width 108 height 8
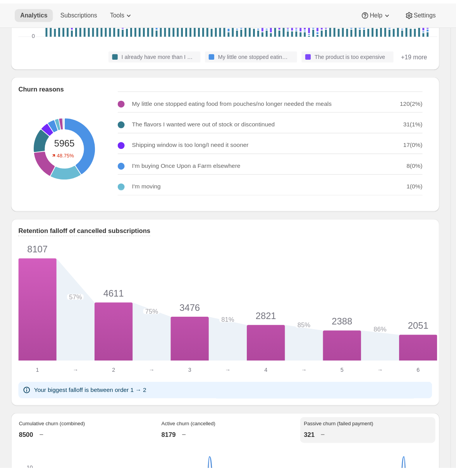
scroll to position [0, 0]
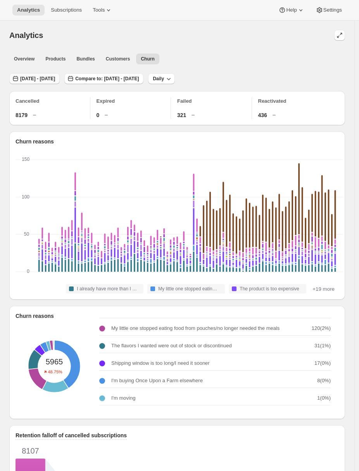
click at [47, 76] on span "May 20, 2025 - Aug 18, 2025" at bounding box center [37, 79] width 35 height 6
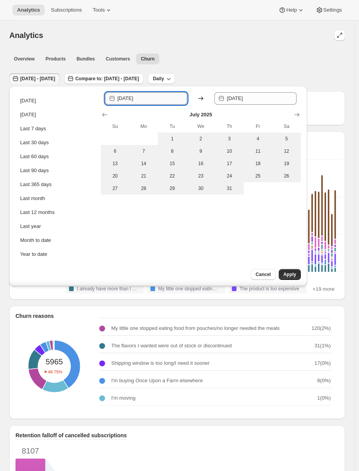
click at [140, 97] on input "2025-05-20" at bounding box center [152, 98] width 70 height 12
drag, startPoint x: 144, startPoint y: 98, endPoint x: 153, endPoint y: 98, distance: 8.5
click at [153, 98] on input "2025-06-20" at bounding box center [152, 98] width 70 height 12
type input "2025-06-15"
click at [293, 273] on span "Apply" at bounding box center [289, 274] width 13 height 6
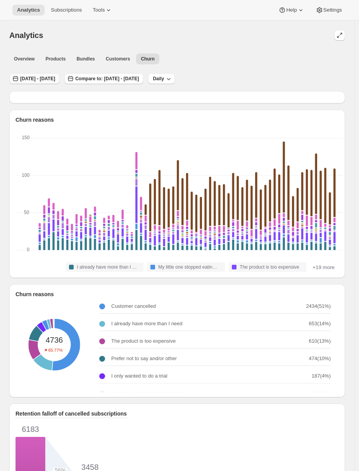
click at [55, 80] on span "Jun 15, 2025 - Aug 18, 2025" at bounding box center [37, 79] width 35 height 6
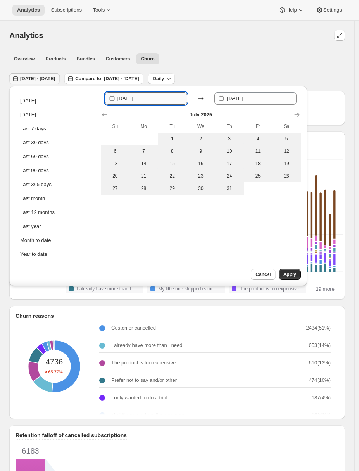
drag, startPoint x: 144, startPoint y: 98, endPoint x: 149, endPoint y: 98, distance: 4.3
click at [149, 98] on input "2025-06-15" at bounding box center [152, 98] width 70 height 12
click at [146, 98] on input "2025-06-15" at bounding box center [152, 98] width 70 height 12
drag, startPoint x: 143, startPoint y: 98, endPoint x: 151, endPoint y: 98, distance: 7.4
click at [151, 98] on input "2025-06-15" at bounding box center [152, 98] width 70 height 12
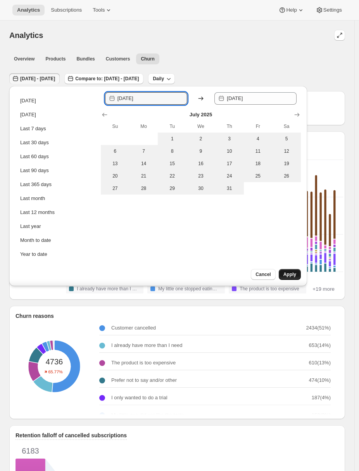
type input "2025-06-25"
click at [287, 275] on span "Apply" at bounding box center [289, 274] width 13 height 6
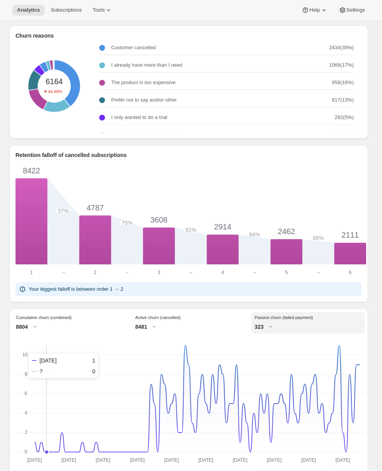
scroll to position [111, 0]
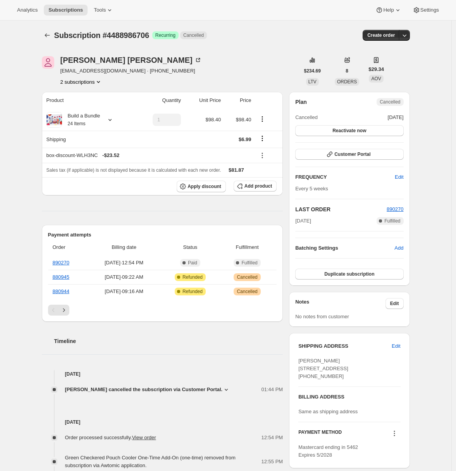
click at [225, 390] on icon at bounding box center [226, 390] width 3 height 2
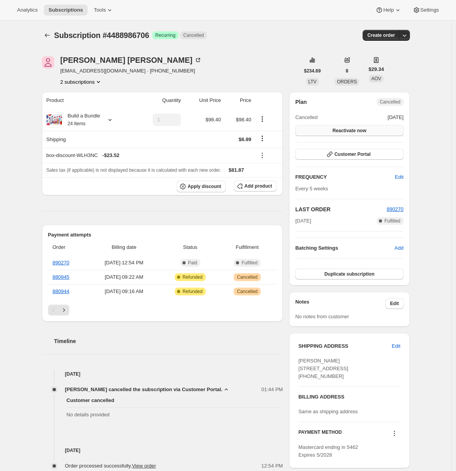
click at [369, 131] on button "Reactivate now" at bounding box center [349, 130] width 108 height 11
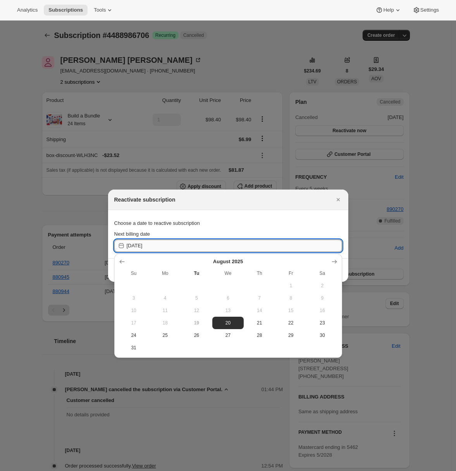
click at [270, 247] on input "[DATE]" at bounding box center [235, 246] width 216 height 12
click at [335, 262] on icon "Show next month, September 2025" at bounding box center [335, 262] width 8 height 8
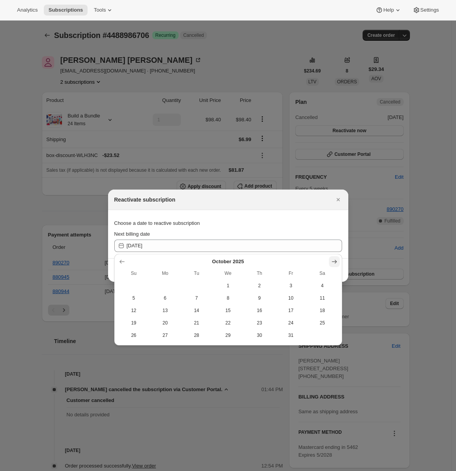
click at [335, 262] on icon "Show next month, November 2025" at bounding box center [335, 262] width 8 height 8
click at [335, 262] on icon "Show next month, January 2026" at bounding box center [335, 262] width 8 height 8
click at [335, 262] on icon "Show next month, February 2026" at bounding box center [335, 262] width 8 height 8
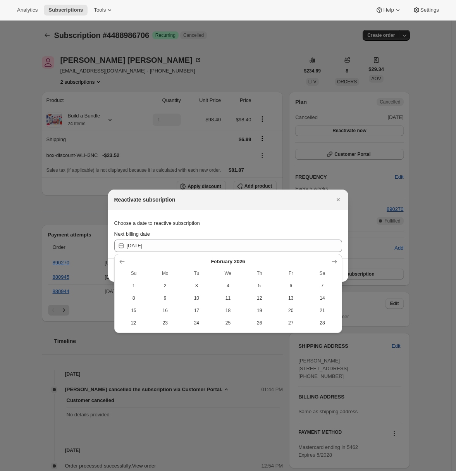
click at [289, 325] on span "27" at bounding box center [290, 323] width 25 height 6
type input "[DATE]"
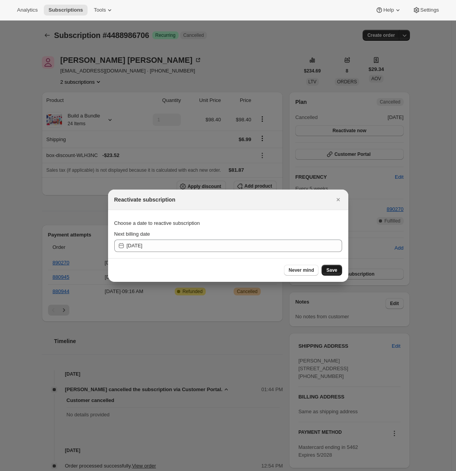
click at [334, 270] on span "Save" at bounding box center [332, 270] width 11 height 6
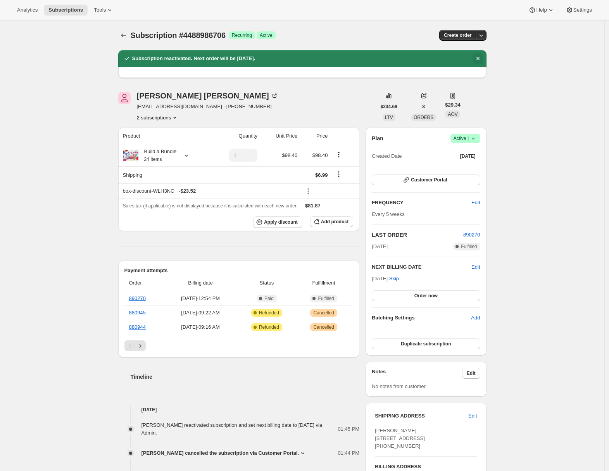
click at [460, 58] on button "Dismiss notification" at bounding box center [478, 58] width 11 height 11
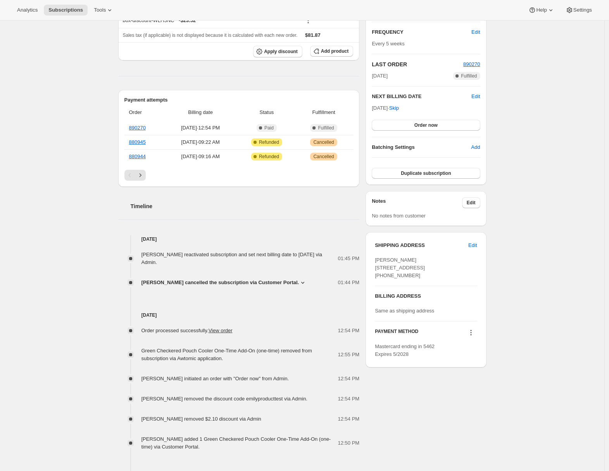
click at [299, 283] on icon at bounding box center [303, 283] width 8 height 8
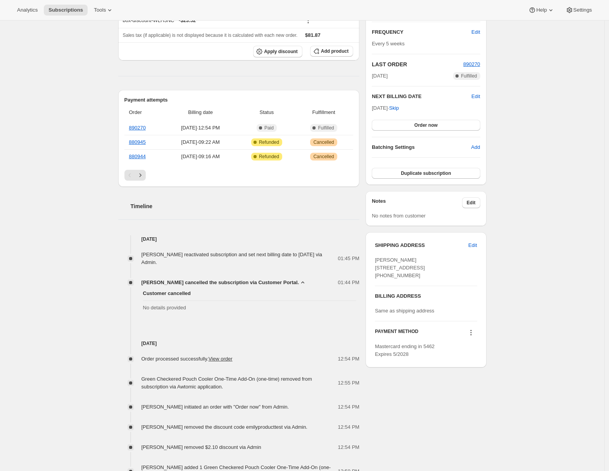
click at [299, 283] on icon at bounding box center [303, 283] width 8 height 8
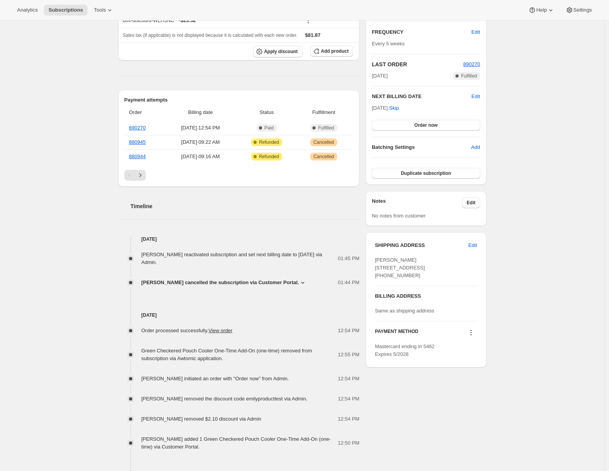
scroll to position [0, 0]
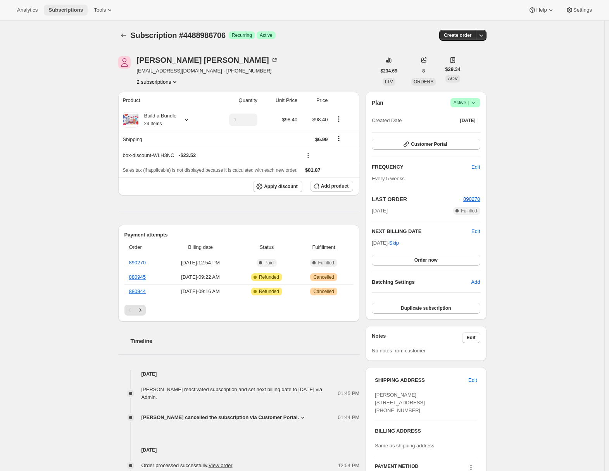
click at [56, 14] on button "Subscriptions" at bounding box center [66, 10] width 44 height 11
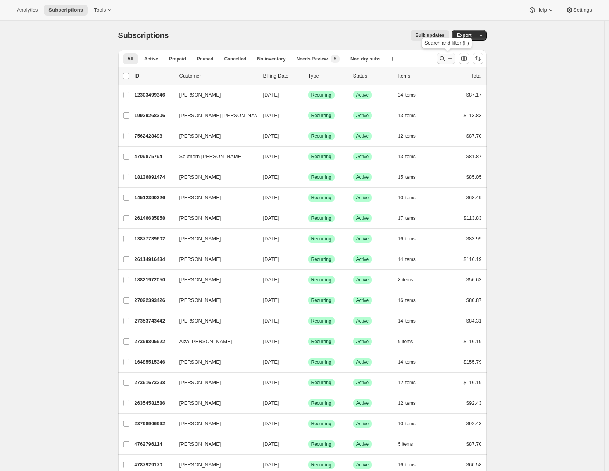
click at [446, 60] on icon "Search and filter results" at bounding box center [443, 59] width 8 height 8
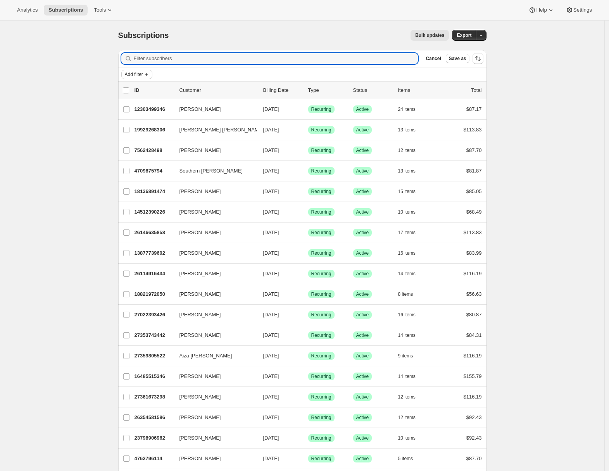
click at [143, 73] on span "Add filter" at bounding box center [134, 74] width 18 height 6
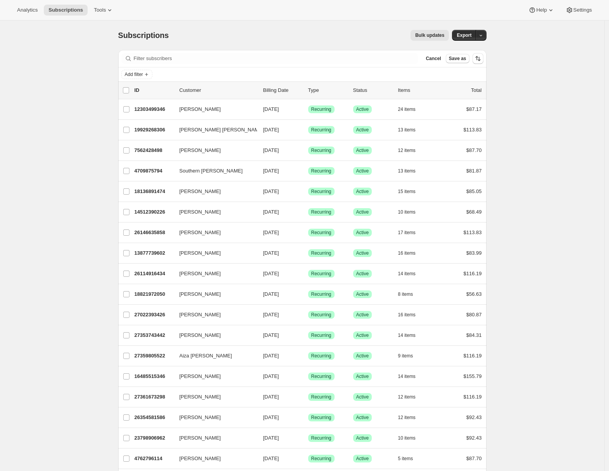
click at [142, 71] on button "Add filter" at bounding box center [136, 74] width 31 height 9
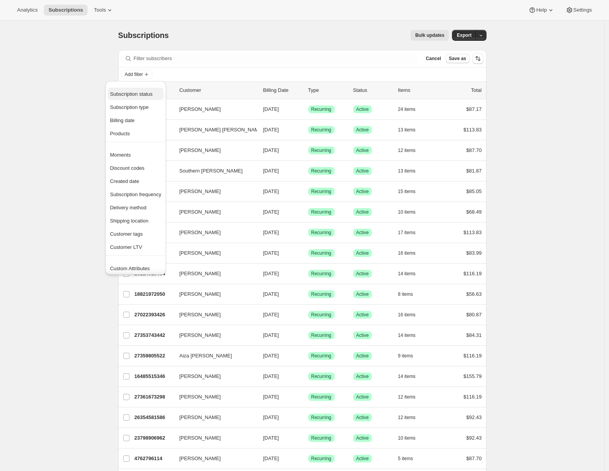
click at [124, 95] on span "Subscription status" at bounding box center [131, 94] width 43 height 6
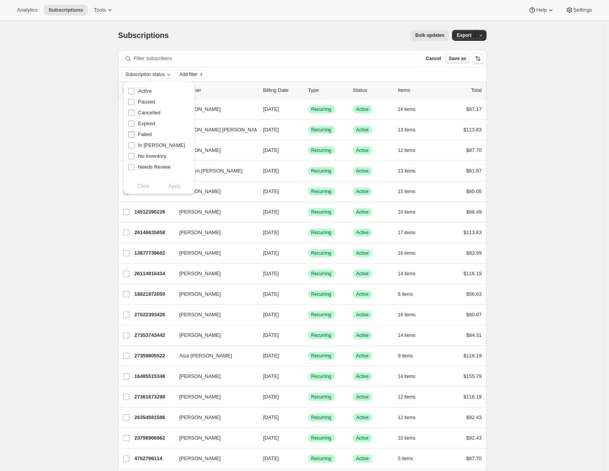
click at [138, 133] on span "Failed" at bounding box center [145, 134] width 14 height 6
click at [135, 133] on input "Failed" at bounding box center [131, 134] width 6 height 6
checkbox input "true"
click at [178, 186] on span "Apply" at bounding box center [174, 186] width 13 height 8
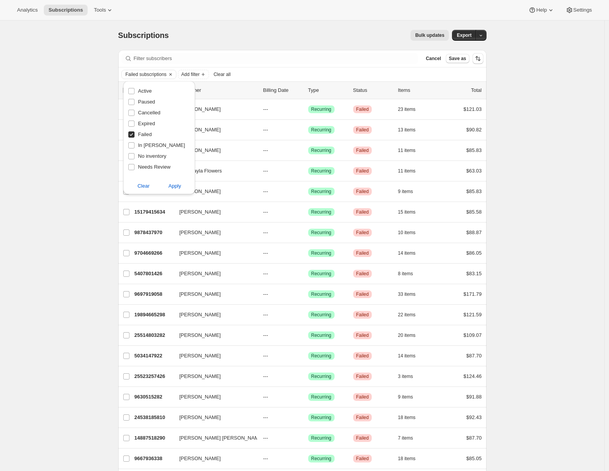
click at [460, 36] on span "Export" at bounding box center [464, 35] width 15 height 6
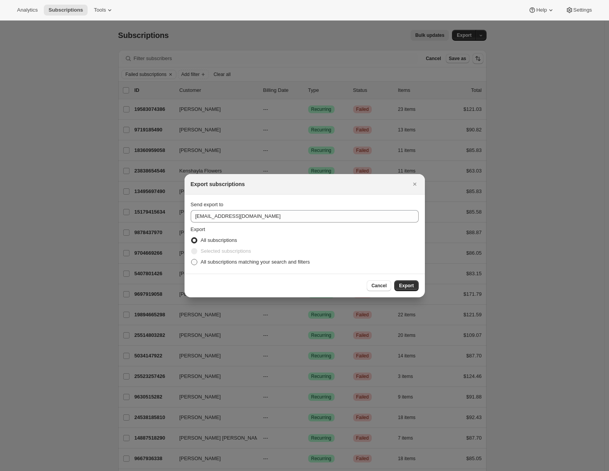
click at [225, 261] on span "All subscriptions matching your search and filters" at bounding box center [255, 262] width 109 height 6
click at [192, 259] on input "All subscriptions matching your search and filters" at bounding box center [191, 259] width 0 height 0
radio input "true"
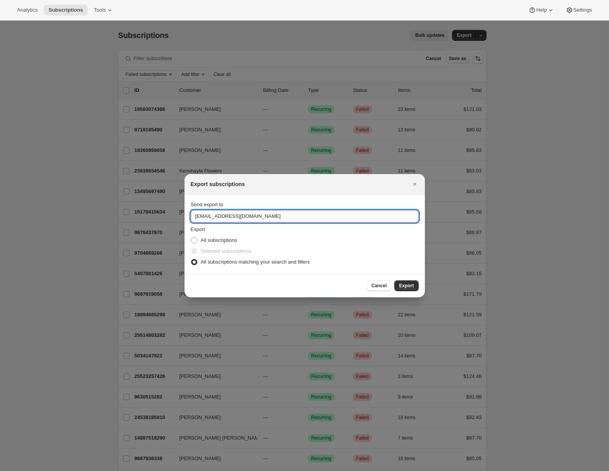
click at [218, 215] on input "[EMAIL_ADDRESS][DOMAIN_NAME]" at bounding box center [305, 216] width 228 height 12
type input "[PERSON_NAME][EMAIL_ADDRESS][DOMAIN_NAME]"
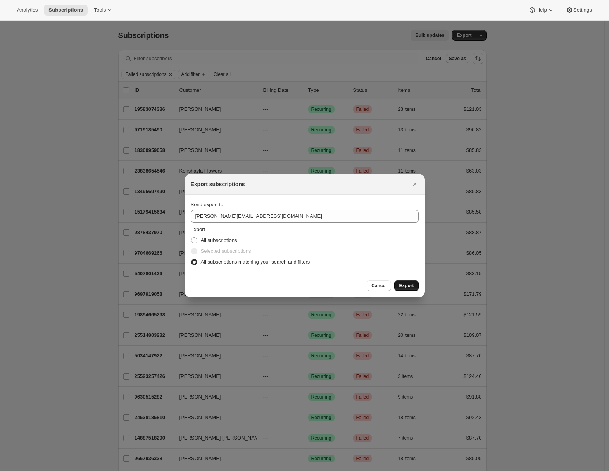
click at [408, 290] on button "Export" at bounding box center [406, 285] width 24 height 11
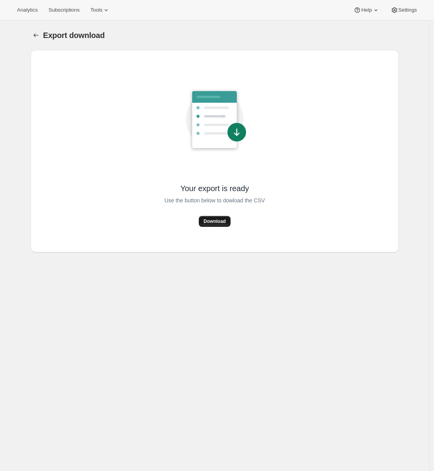
click at [211, 221] on span "Download" at bounding box center [215, 221] width 22 height 6
click at [47, 51] on div "Your export is ready Use the button below to dowload the CSV Download" at bounding box center [215, 151] width 368 height 202
click at [68, 12] on span "Subscriptions" at bounding box center [63, 10] width 31 height 6
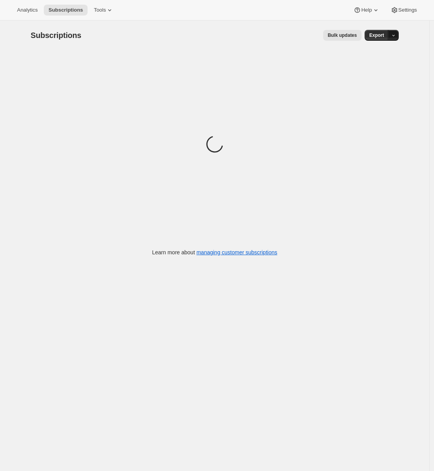
click at [396, 36] on icon "button" at bounding box center [393, 35] width 5 height 5
click at [370, 63] on span "Timeline events" at bounding box center [352, 65] width 35 height 6
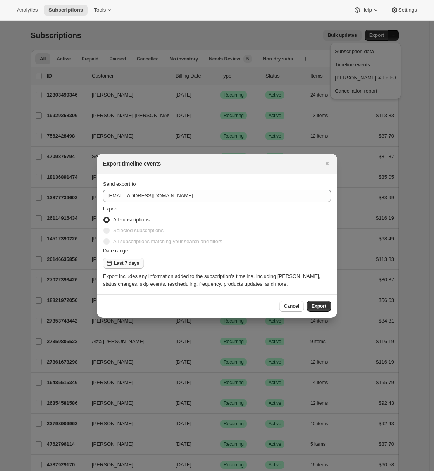
click at [130, 266] on span "Last 7 days" at bounding box center [126, 263] width 25 height 6
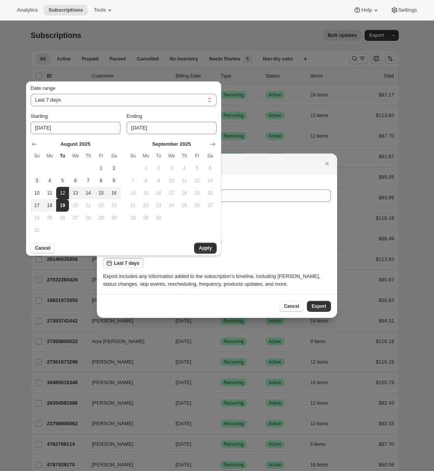
click at [34, 249] on button "Cancel" at bounding box center [43, 248] width 24 height 11
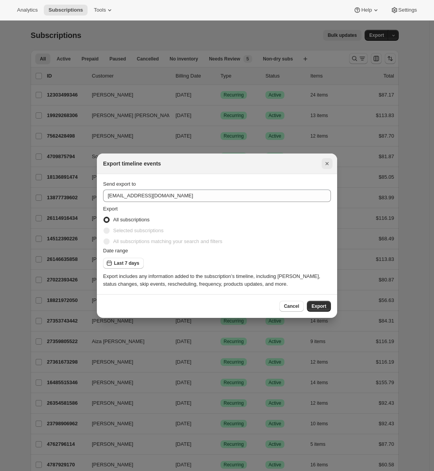
click at [330, 164] on icon "Close" at bounding box center [327, 164] width 8 height 8
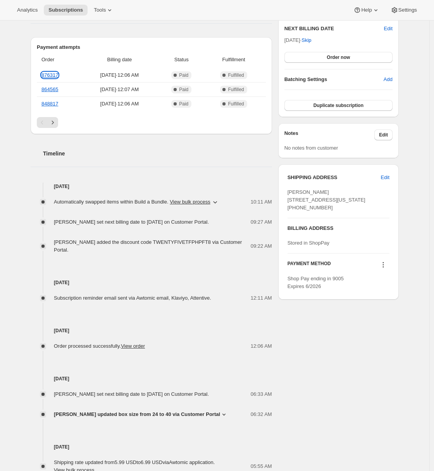
scroll to position [208, 0]
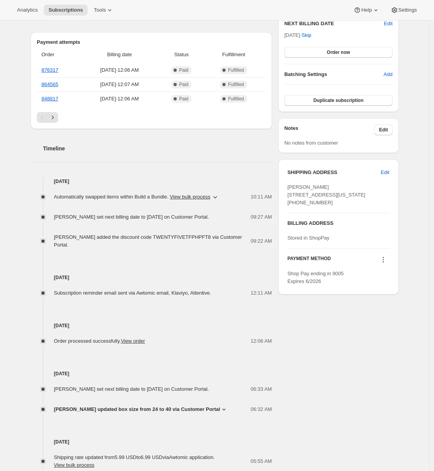
click at [219, 200] on icon "button" at bounding box center [215, 197] width 8 height 8
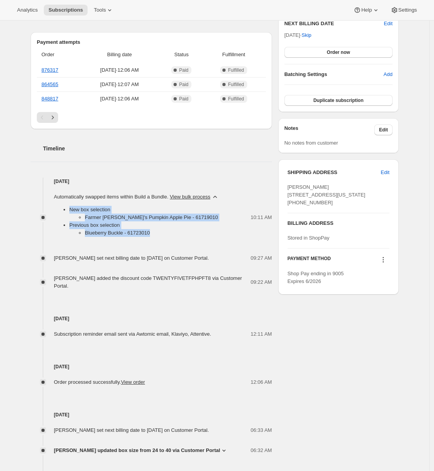
drag, startPoint x: 171, startPoint y: 238, endPoint x: 64, endPoint y: 213, distance: 109.9
click at [64, 213] on div "New box selection Farmer [PERSON_NAME]'s Pumpkin Apple Pie - 61719010 Previous …" at bounding box center [136, 221] width 165 height 41
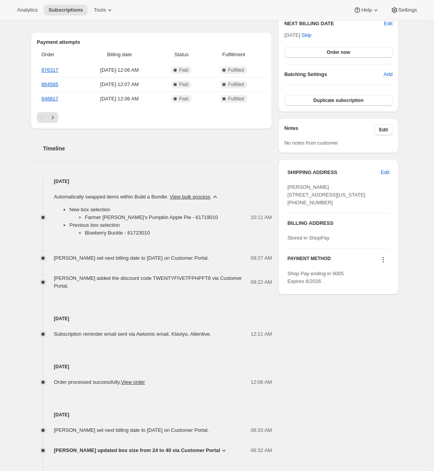
drag, startPoint x: 166, startPoint y: 218, endPoint x: 152, endPoint y: 221, distance: 14.5
click at [166, 219] on li "Farmer [PERSON_NAME]'s Pumpkin Apple Pie - 61719010" at bounding box center [152, 218] width 134 height 8
drag, startPoint x: 87, startPoint y: 218, endPoint x: 163, endPoint y: 220, distance: 75.7
click at [163, 220] on li "Farmer [PERSON_NAME]'s Pumpkin Apple Pie - 61719010" at bounding box center [152, 218] width 134 height 8
copy li "Farmer [PERSON_NAME]'s Pumpkin Apple Pie"
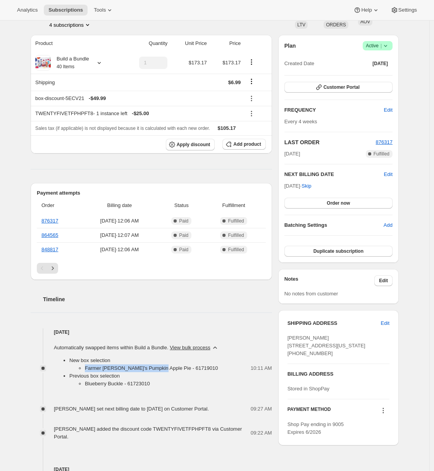
scroll to position [0, 0]
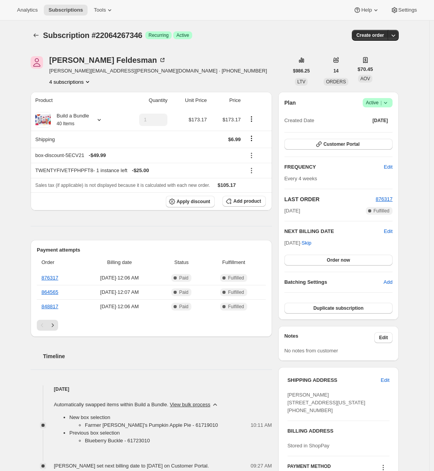
click at [129, 34] on span "Subscription #22064267346" at bounding box center [92, 35] width 99 height 9
copy span "22064267346"
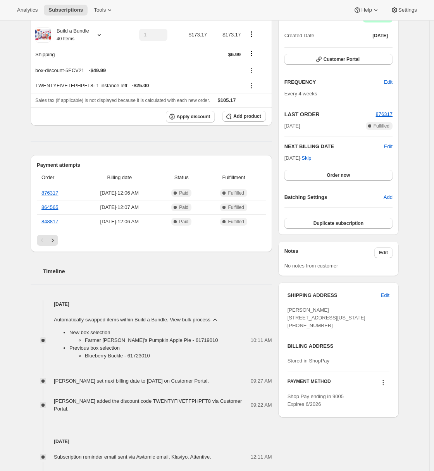
scroll to position [90, 0]
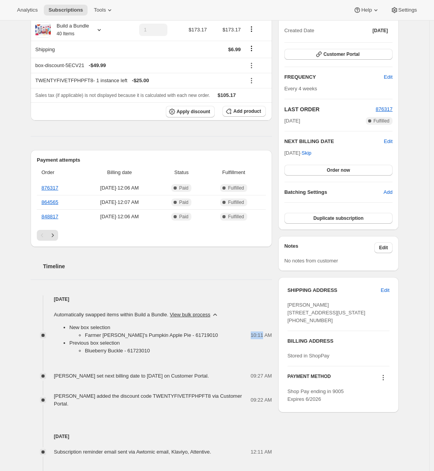
drag, startPoint x: 265, startPoint y: 335, endPoint x: 254, endPoint y: 335, distance: 10.5
click at [254, 335] on span "10:11 AM" at bounding box center [261, 336] width 21 height 8
click at [254, 334] on span "10:11 AM" at bounding box center [261, 336] width 21 height 8
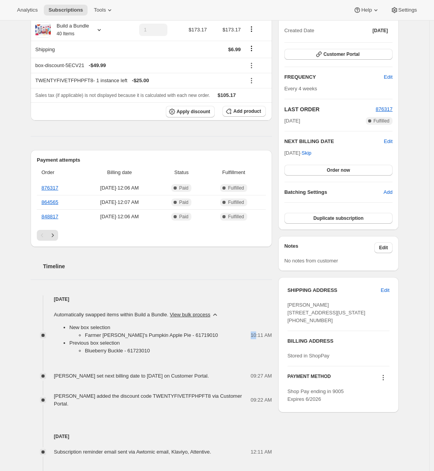
click at [254, 334] on span "10:11 AM" at bounding box center [261, 336] width 21 height 8
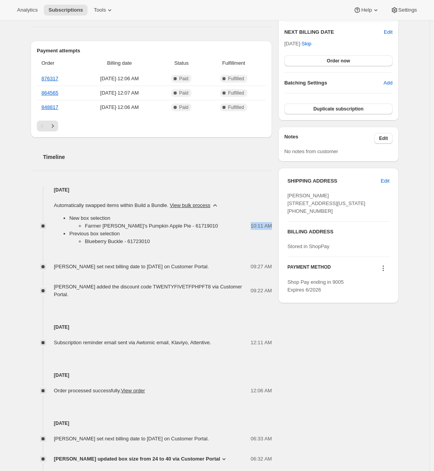
scroll to position [0, 0]
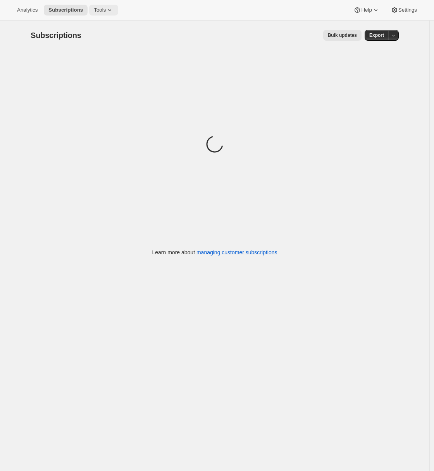
click at [113, 13] on icon at bounding box center [110, 10] width 8 height 8
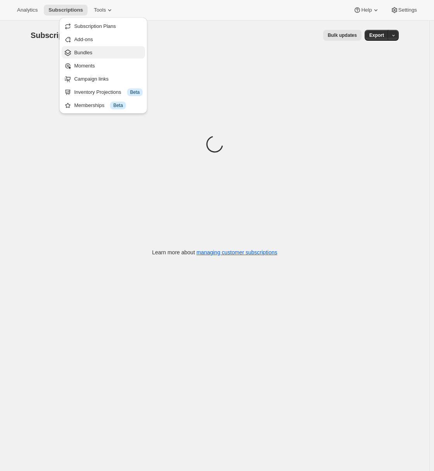
click at [97, 54] on span "Bundles" at bounding box center [108, 53] width 69 height 8
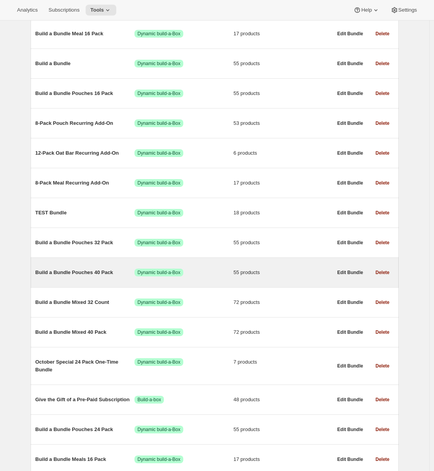
scroll to position [104, 0]
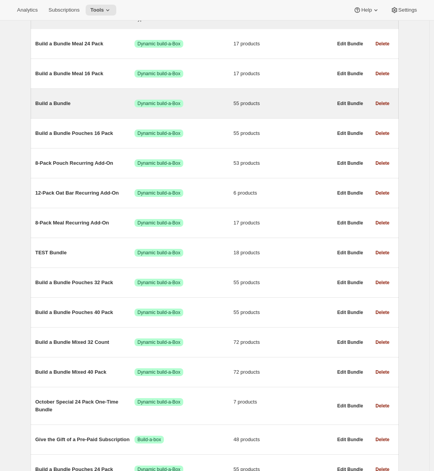
click at [93, 106] on span "Build a Bundle" at bounding box center [84, 104] width 99 height 8
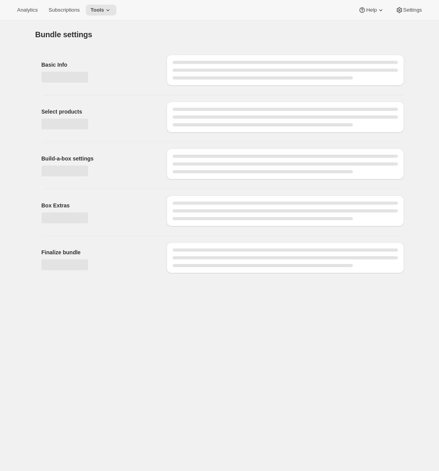
type input "Build a Bundle"
checkbox input "true"
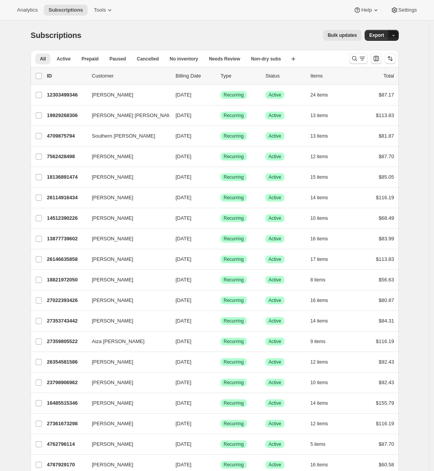
click at [394, 35] on icon "button" at bounding box center [393, 35] width 5 height 5
click at [370, 65] on span "Timeline events" at bounding box center [352, 65] width 35 height 6
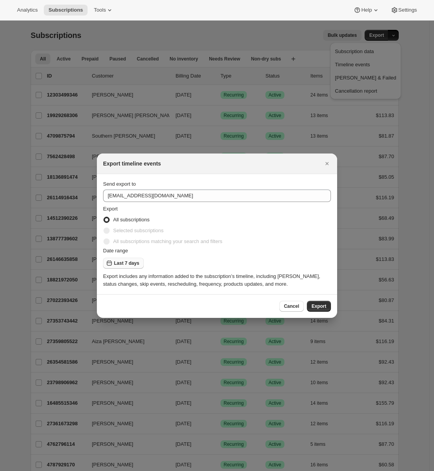
click at [127, 262] on span "Last 7 days" at bounding box center [126, 263] width 25 height 6
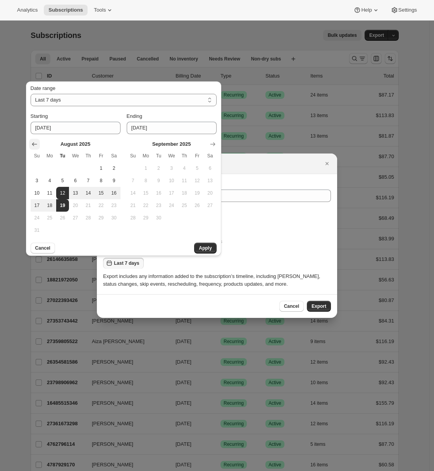
click at [38, 144] on icon "Show previous month, July 2025" at bounding box center [35, 144] width 8 height 8
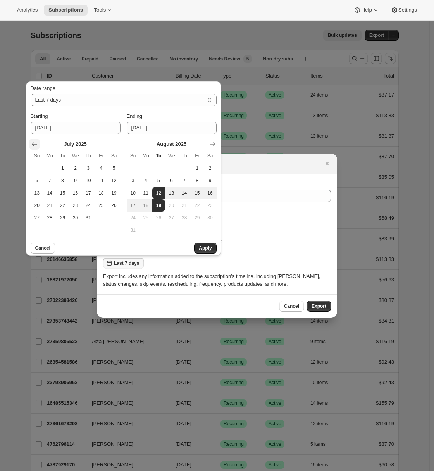
click at [35, 142] on icon "Show previous month, June 2025" at bounding box center [35, 144] width 8 height 8
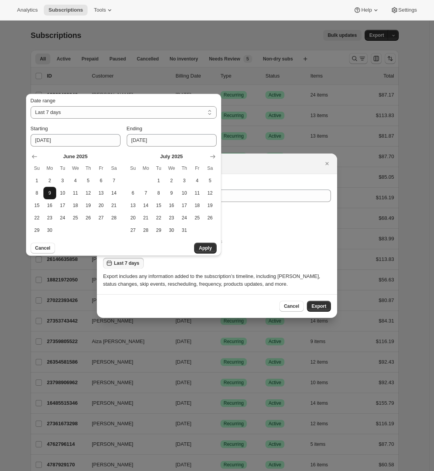
click at [49, 191] on span "9" at bounding box center [50, 193] width 7 height 6
type input "[DATE]"
select select "CUSTOM"
click at [60, 203] on span "17" at bounding box center [62, 205] width 7 height 6
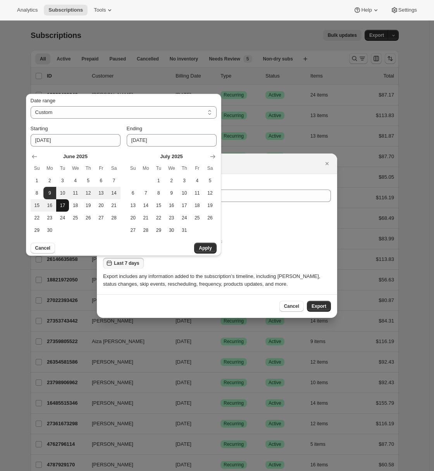
type input "[DATE]"
click at [73, 192] on span "11" at bounding box center [75, 193] width 7 height 6
type input "[DATE]"
click at [64, 202] on span "17" at bounding box center [62, 205] width 7 height 6
type input "[DATE]"
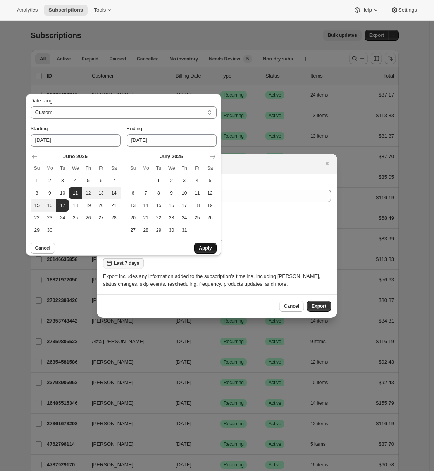
click at [208, 249] on span "Apply" at bounding box center [205, 248] width 13 height 6
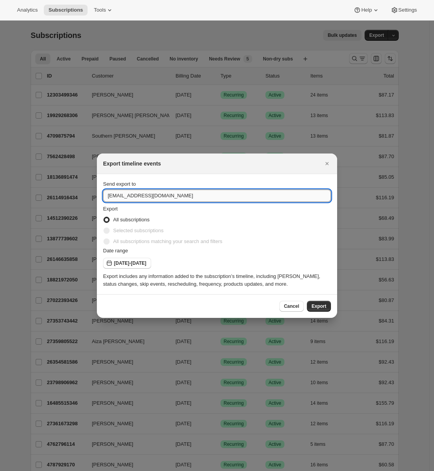
click at [150, 200] on input "care@uponafarm.com" at bounding box center [217, 196] width 228 height 12
type input "adrian@awtomic.com"
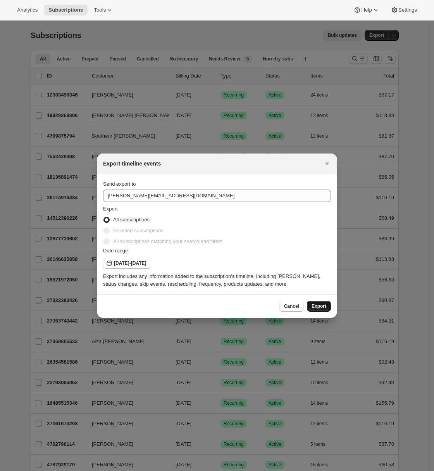
click at [317, 304] on span "Export" at bounding box center [319, 306] width 15 height 6
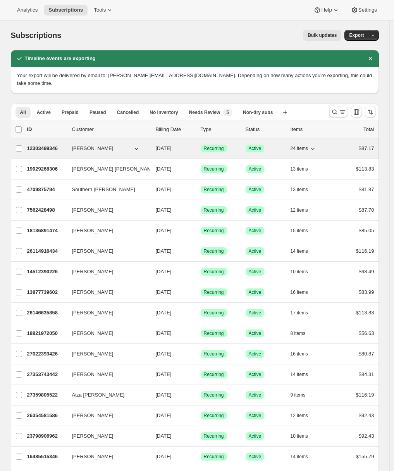
click at [41, 145] on div "12303499346 Britney Kalan 01/28/2025 Success Recurring Success Active 24 items …" at bounding box center [200, 148] width 347 height 11
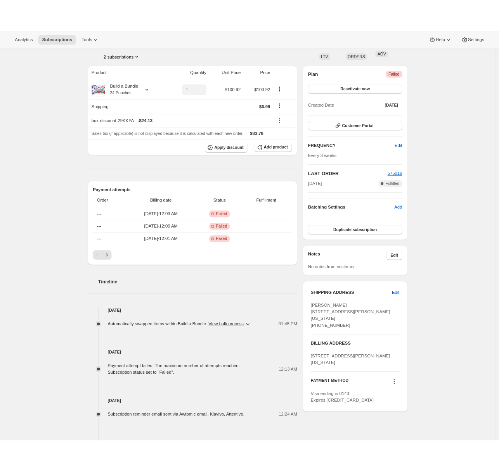
scroll to position [132, 0]
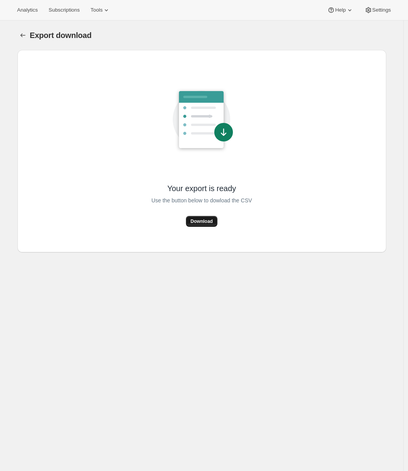
click at [210, 224] on span "Download" at bounding box center [201, 221] width 22 height 6
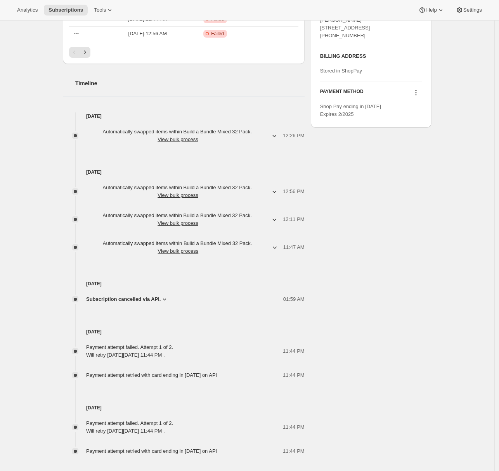
scroll to position [373, 0]
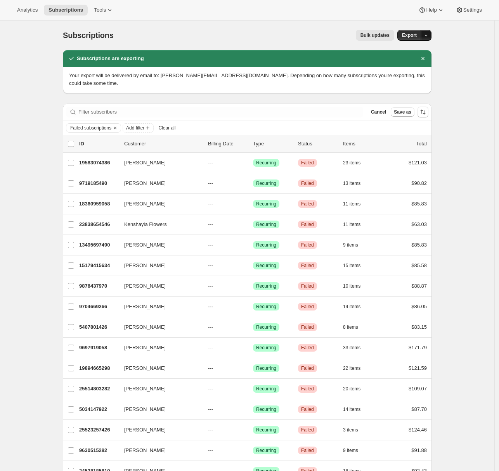
click at [428, 34] on icon "button" at bounding box center [425, 35] width 5 height 5
click at [403, 67] on span "Timeline events" at bounding box center [384, 65] width 35 height 6
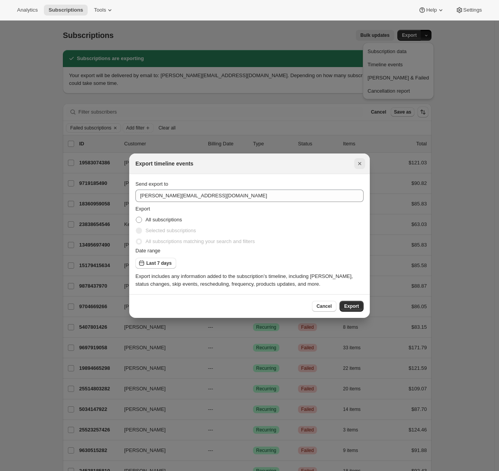
click at [357, 161] on icon "Close" at bounding box center [360, 164] width 8 height 8
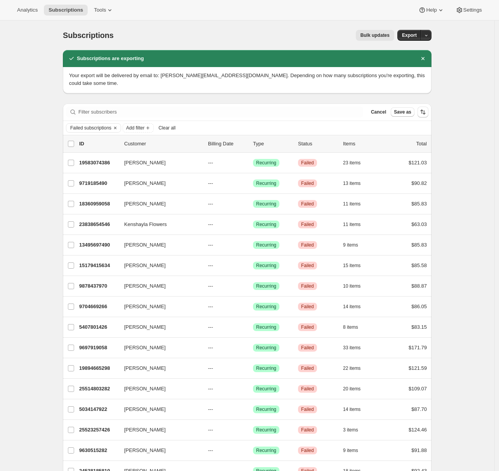
click at [118, 125] on icon "Clear" at bounding box center [115, 128] width 6 height 6
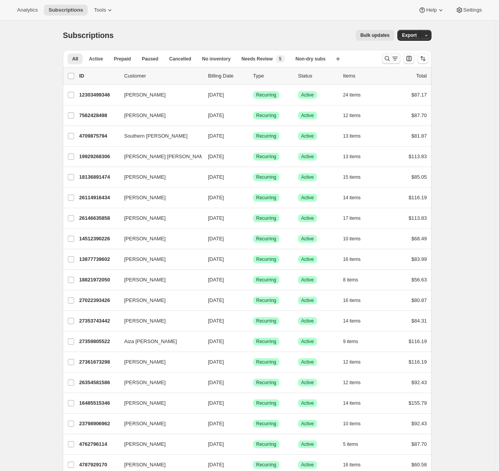
click at [394, 58] on icon "Search and filter results" at bounding box center [395, 59] width 8 height 8
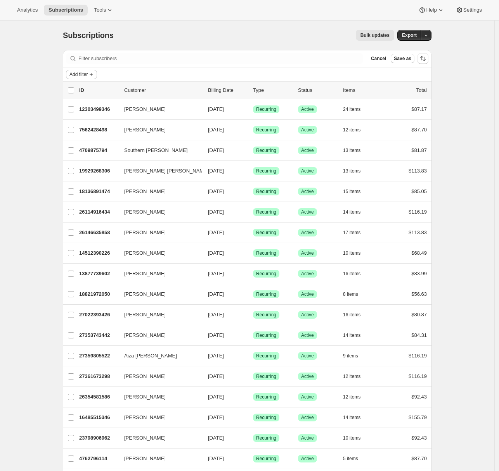
click at [81, 76] on span "Add filter" at bounding box center [78, 74] width 18 height 6
click at [83, 77] on span "Add filter" at bounding box center [78, 74] width 18 height 6
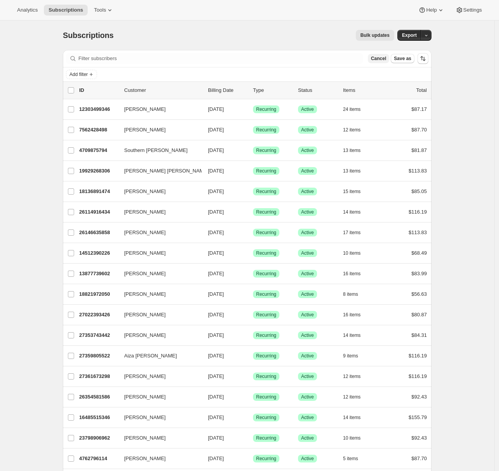
click at [375, 57] on span "Cancel" at bounding box center [378, 58] width 15 height 6
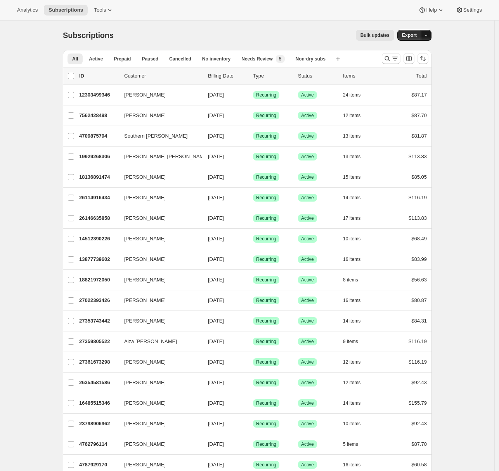
click at [428, 36] on icon "button" at bounding box center [425, 35] width 5 height 5
click at [403, 67] on span "Timeline events" at bounding box center [384, 65] width 35 height 6
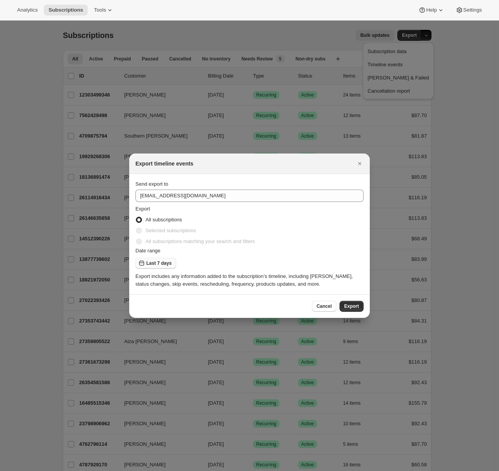
click at [151, 264] on span "Last 7 days" at bounding box center [158, 263] width 25 height 6
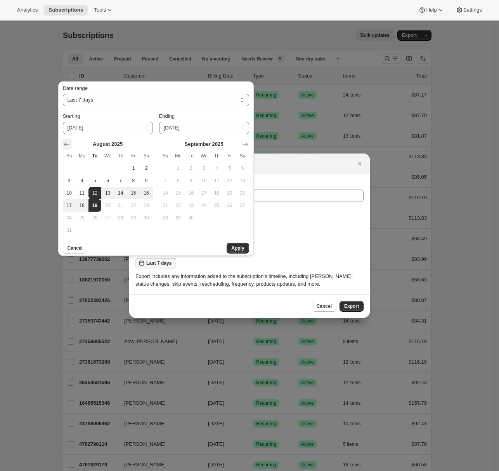
click at [64, 143] on icon "Show previous month, July 2025" at bounding box center [67, 144] width 8 height 8
click at [64, 143] on icon "Show previous month, June 2025" at bounding box center [67, 144] width 8 height 8
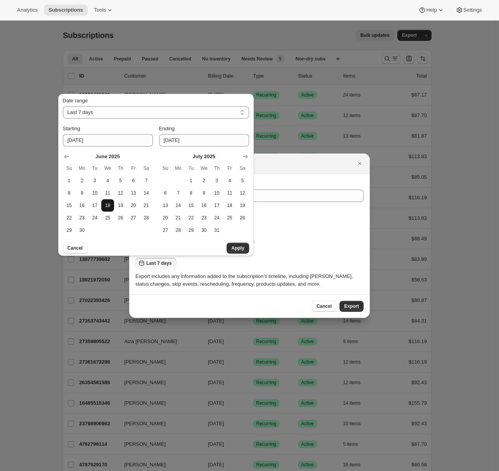
click at [104, 204] on button "18" at bounding box center [107, 205] width 13 height 12
type input "[DATE]"
select select "CUSTOM"
click at [95, 216] on span "24" at bounding box center [95, 218] width 7 height 6
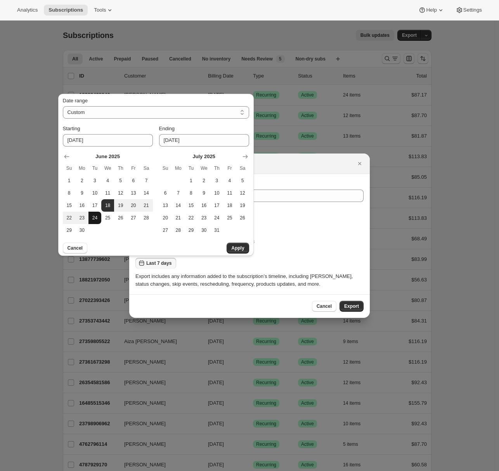
type input "[DATE]"
click at [235, 251] on span "Apply" at bounding box center [237, 248] width 13 height 6
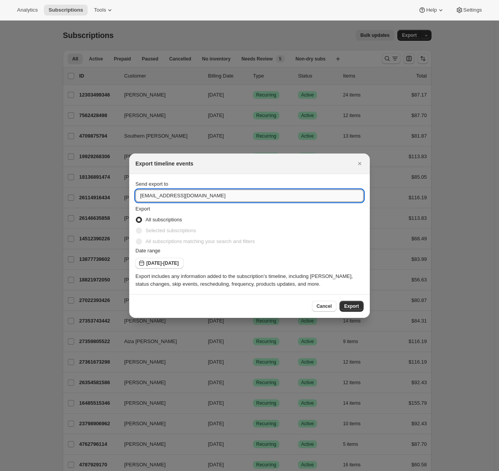
click at [181, 192] on input "[EMAIL_ADDRESS][DOMAIN_NAME]" at bounding box center [249, 196] width 228 height 12
click at [181, 192] on input "care@uponafarm.com" at bounding box center [249, 196] width 228 height 12
type input "adrian@awtomic.com"
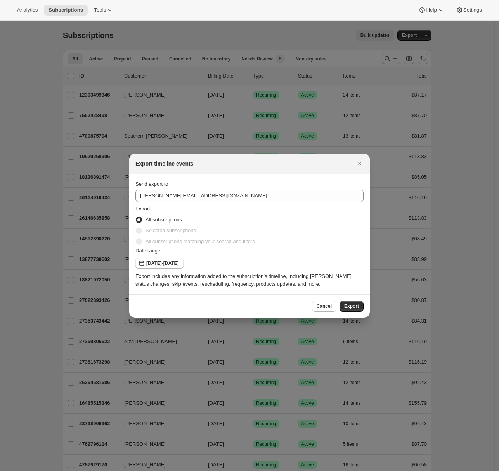
drag, startPoint x: 356, startPoint y: 304, endPoint x: 349, endPoint y: 297, distance: 9.6
click at [349, 297] on div "Cancel Export" at bounding box center [249, 306] width 240 height 24
click at [354, 308] on span "Export" at bounding box center [351, 306] width 15 height 6
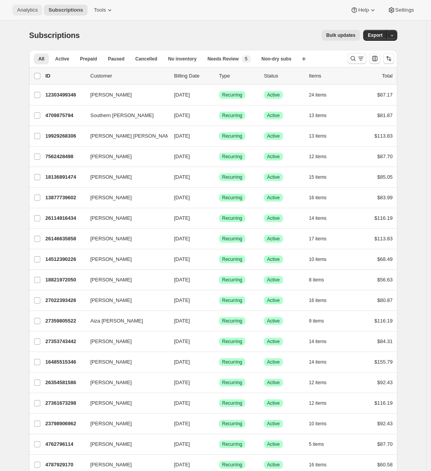
click at [22, 7] on span "Analytics" at bounding box center [27, 10] width 21 height 6
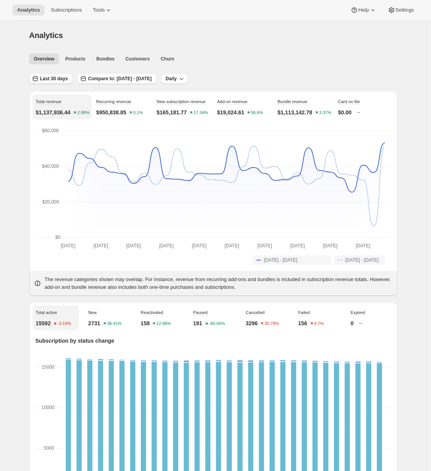
click at [63, 78] on span "Last 30 days" at bounding box center [54, 79] width 28 height 6
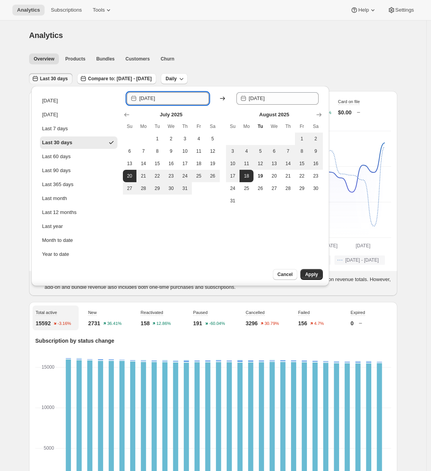
click at [162, 97] on input "[DATE]" at bounding box center [174, 98] width 70 height 12
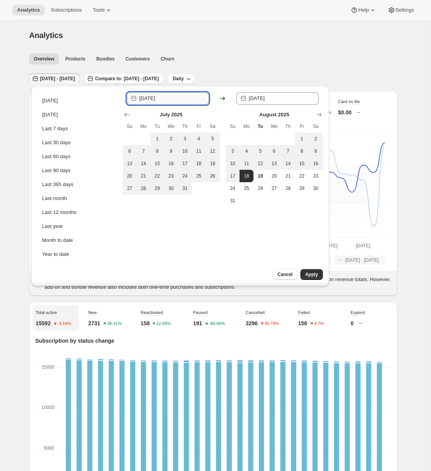
drag, startPoint x: 165, startPoint y: 97, endPoint x: 176, endPoint y: 97, distance: 11.6
click at [176, 97] on input "[DATE]" at bounding box center [174, 98] width 70 height 12
type input "[DATE]"
click at [311, 272] on span "Apply" at bounding box center [311, 274] width 13 height 6
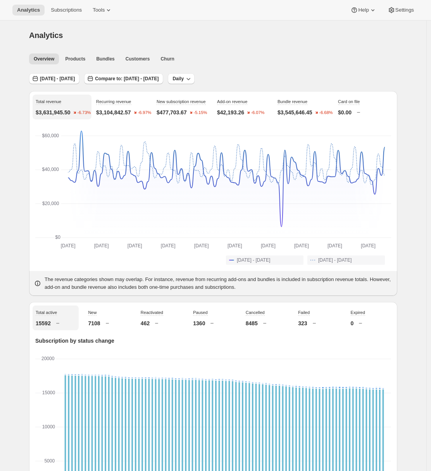
scroll to position [169, 0]
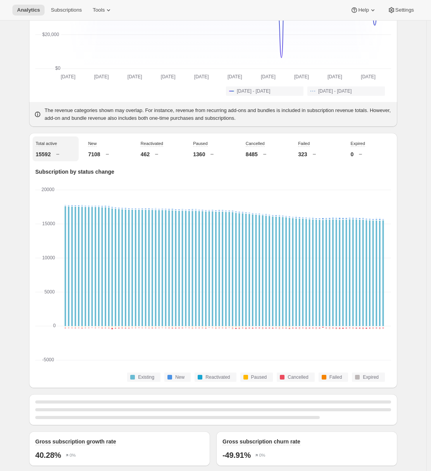
click at [106, 151] on div "7108" at bounding box center [108, 154] width 40 height 8
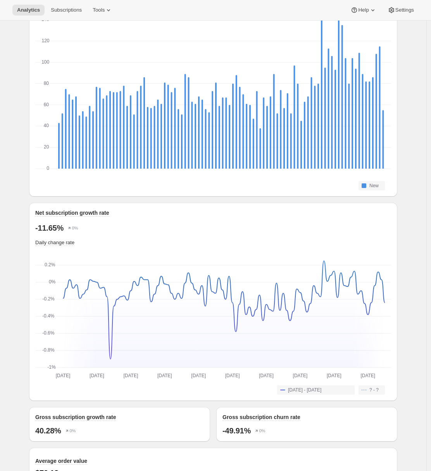
scroll to position [228, 0]
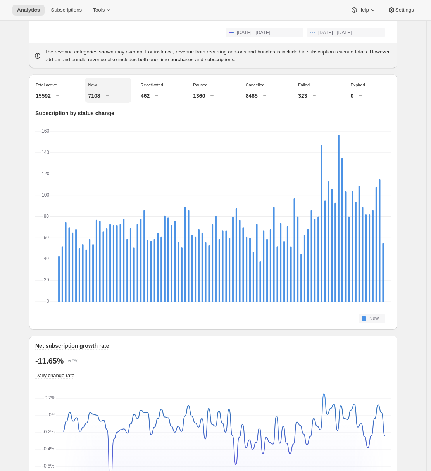
click at [161, 96] on icon at bounding box center [157, 96] width 8 height 8
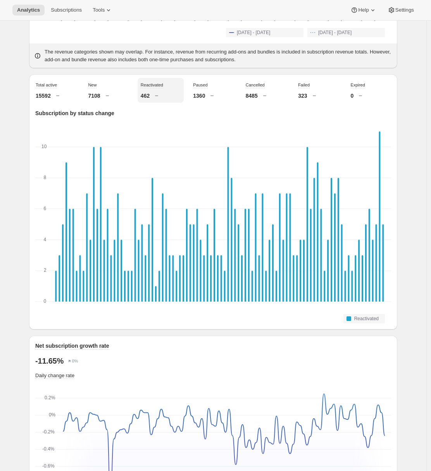
click at [266, 97] on icon at bounding box center [265, 96] width 8 height 8
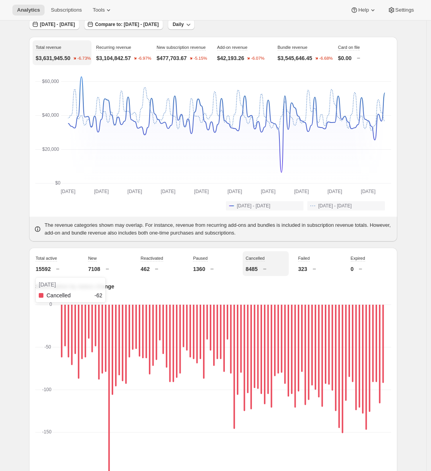
scroll to position [0, 0]
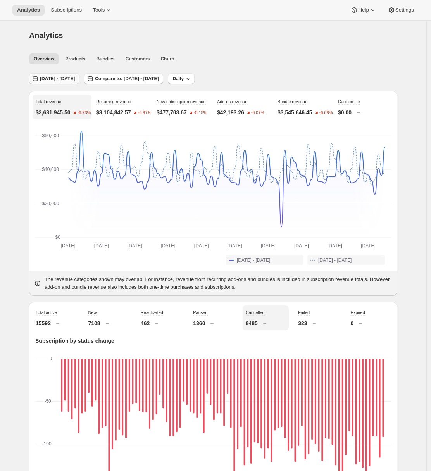
click at [75, 81] on span "[DATE] - [DATE]" at bounding box center [57, 79] width 35 height 6
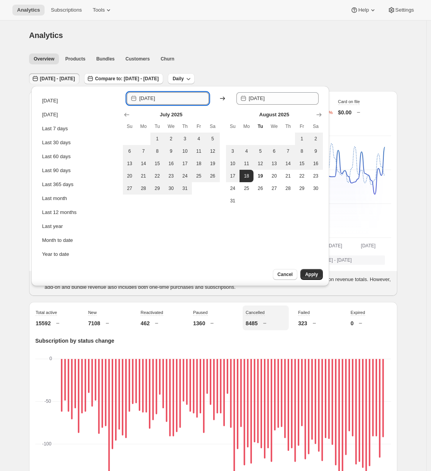
click at [162, 99] on input "[DATE]" at bounding box center [174, 98] width 70 height 12
type input "[DATE]"
click at [195, 80] on button "Daily" at bounding box center [181, 78] width 27 height 11
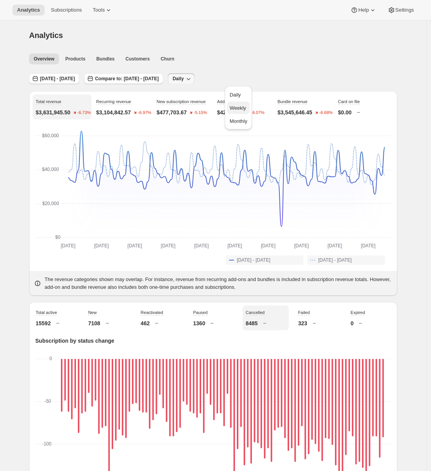
click at [240, 105] on span "Weekly" at bounding box center [238, 108] width 16 height 6
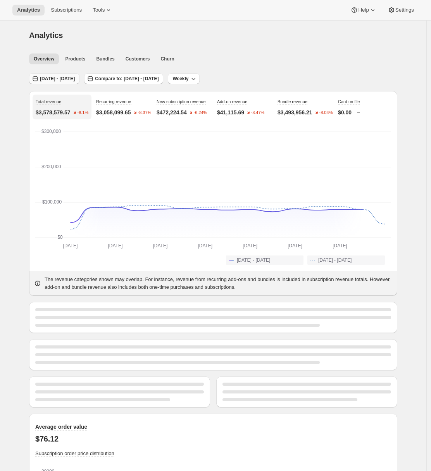
click at [57, 79] on span "[DATE] - [DATE]" at bounding box center [57, 79] width 35 height 6
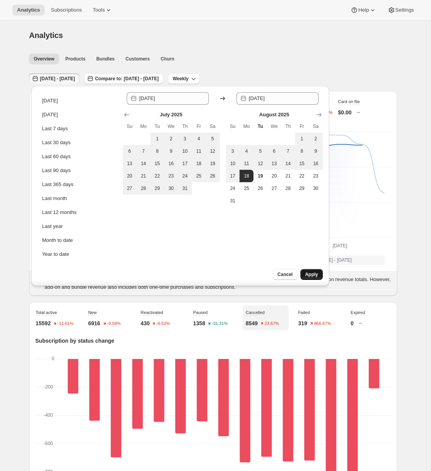
click at [311, 275] on span "Apply" at bounding box center [311, 274] width 13 height 6
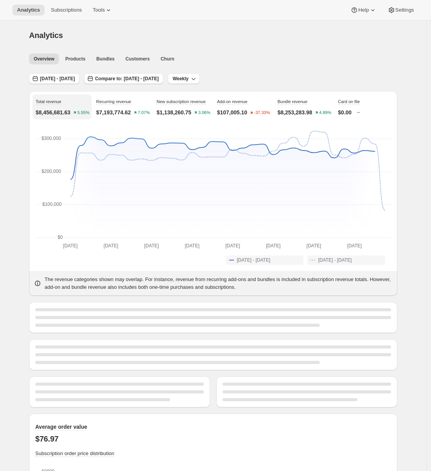
click at [12, 252] on div "Analytics. This page is ready Analytics Overview Products Bundles Customers Chu…" at bounding box center [213, 470] width 427 height 898
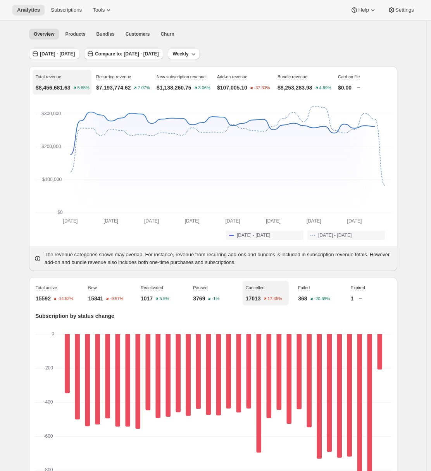
scroll to position [97, 0]
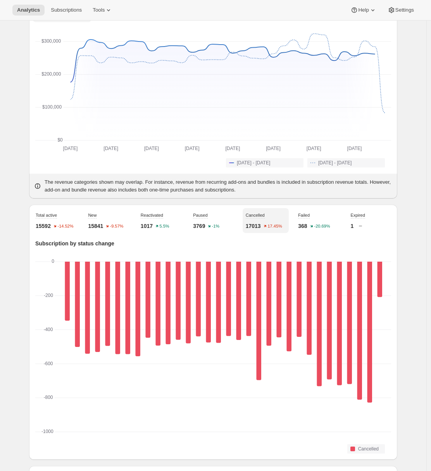
click at [307, 224] on p "368" at bounding box center [302, 226] width 9 height 8
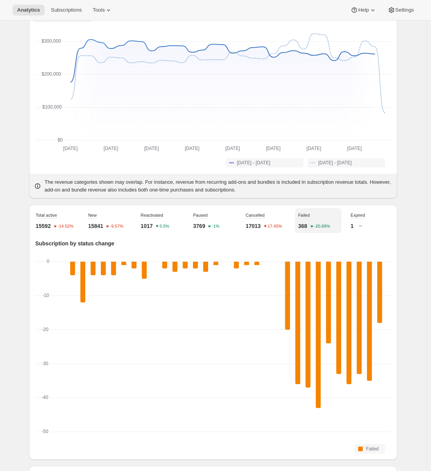
click at [280, 221] on div "Cancelled 17013 17.45%" at bounding box center [266, 220] width 46 height 25
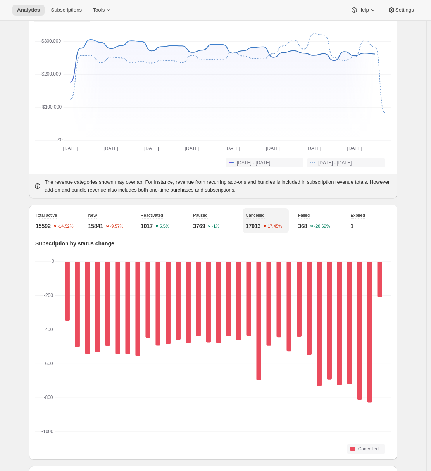
click at [103, 225] on p "15841" at bounding box center [95, 226] width 15 height 8
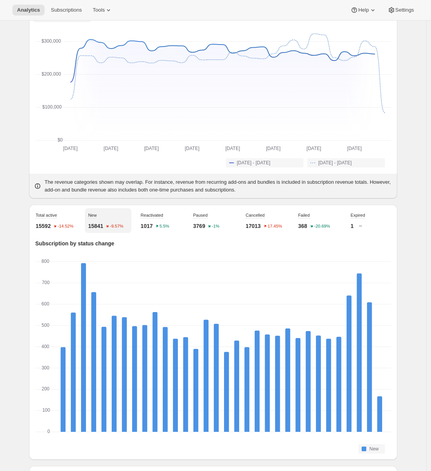
click at [149, 228] on p "1017" at bounding box center [147, 226] width 12 height 8
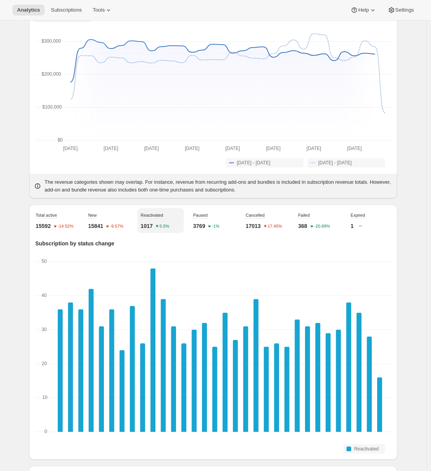
click at [195, 226] on p "3769" at bounding box center [199, 226] width 12 height 8
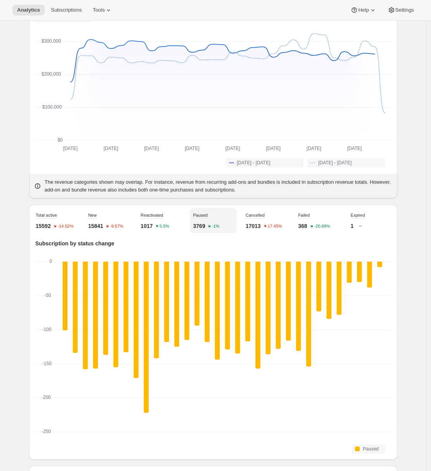
click at [48, 228] on p "15592" at bounding box center [43, 226] width 15 height 8
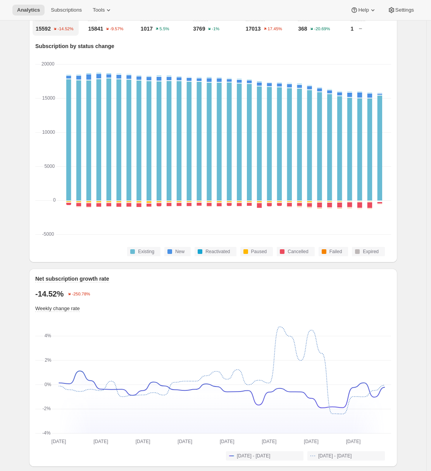
scroll to position [255, 0]
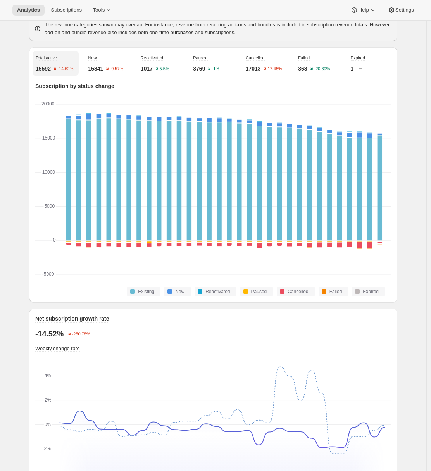
click at [103, 61] on div "New 15841 -9.57%" at bounding box center [108, 63] width 46 height 25
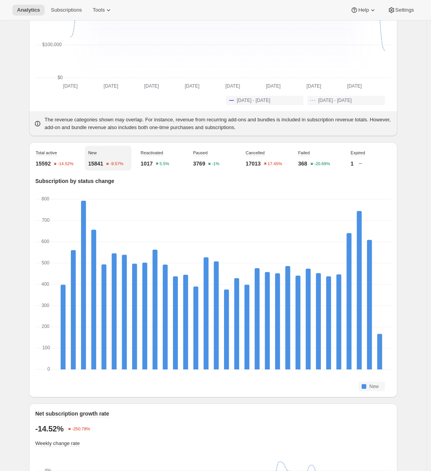
scroll to position [35, 0]
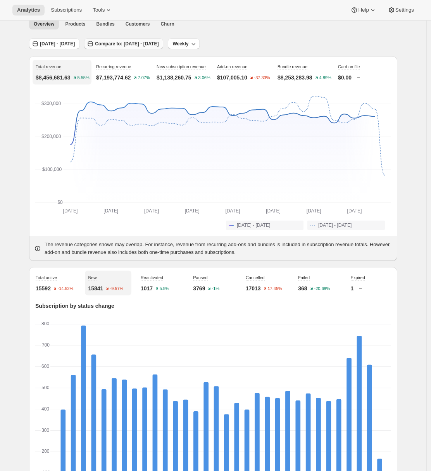
click at [159, 45] on span "Compare to: [DATE] - [DATE]" at bounding box center [127, 44] width 64 height 6
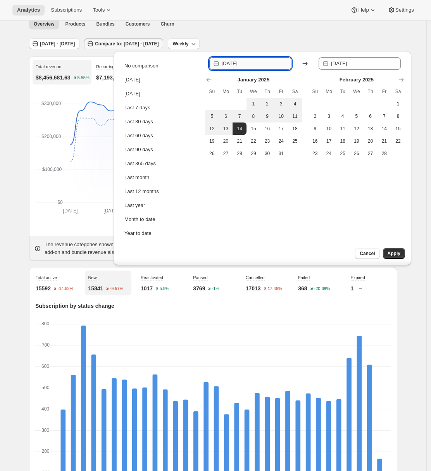
click at [244, 63] on input "[DATE]" at bounding box center [257, 63] width 70 height 12
drag, startPoint x: 247, startPoint y: 63, endPoint x: 256, endPoint y: 62, distance: 9.7
click at [256, 62] on input "[DATE]" at bounding box center [257, 63] width 70 height 12
type input "[DATE]"
click at [357, 63] on input "[DATE]" at bounding box center [366, 63] width 70 height 12
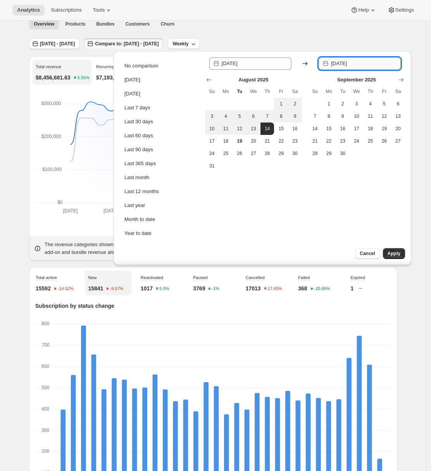
click at [364, 63] on input "[DATE]" at bounding box center [366, 63] width 70 height 12
click at [347, 66] on input "[DATE]" at bounding box center [366, 63] width 70 height 12
type input "[DATE]"
click at [399, 252] on span "Apply" at bounding box center [394, 254] width 13 height 6
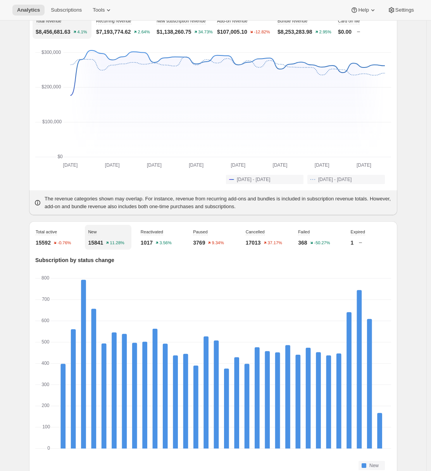
scroll to position [0, 0]
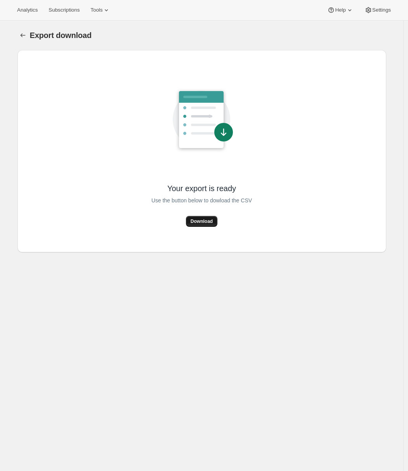
click at [201, 219] on span "Download" at bounding box center [201, 221] width 22 height 6
click at [55, 12] on span "Subscriptions" at bounding box center [63, 10] width 31 height 6
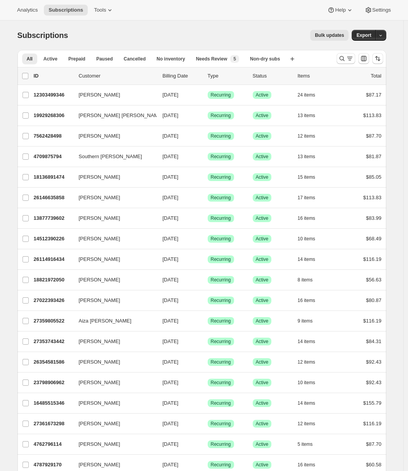
click at [275, 36] on div "Bulk updates" at bounding box center [212, 35] width 271 height 11
click at [381, 35] on icon "button" at bounding box center [380, 35] width 5 height 5
click at [357, 63] on span "Timeline events" at bounding box center [339, 65] width 35 height 6
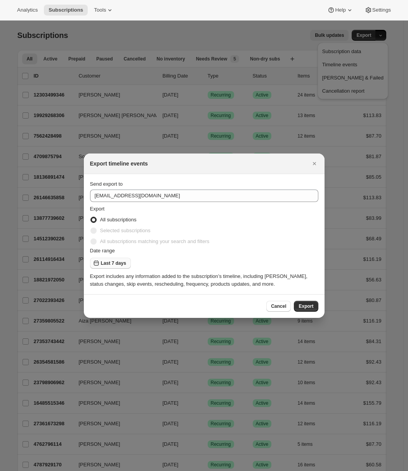
click at [112, 262] on span "Last 7 days" at bounding box center [113, 263] width 25 height 6
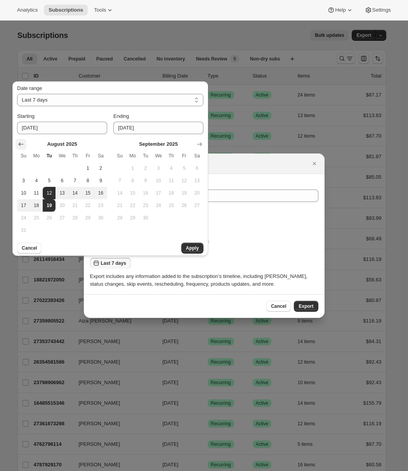
click at [20, 142] on icon "Show previous month, July 2025" at bounding box center [21, 144] width 8 height 8
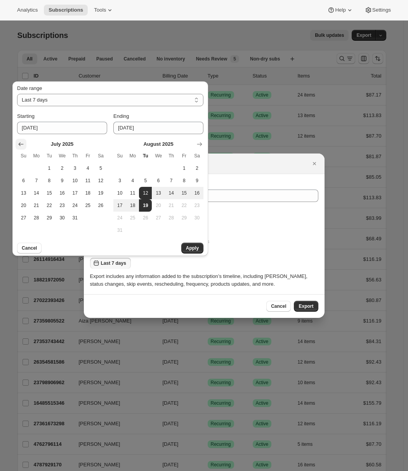
click at [25, 148] on button "Show previous month, June 2025" at bounding box center [21, 144] width 11 height 11
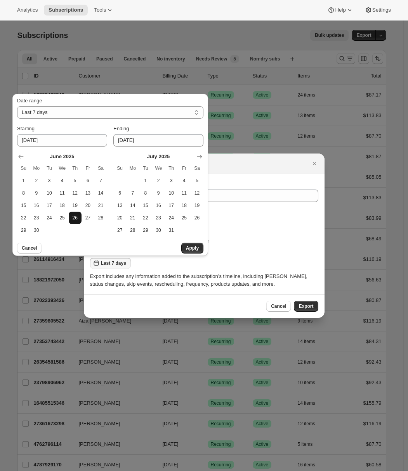
click at [73, 219] on span "26" at bounding box center [75, 218] width 7 height 6
type input "2025-06-26"
select select "CUSTOM"
click at [156, 180] on span "2" at bounding box center [158, 181] width 7 height 6
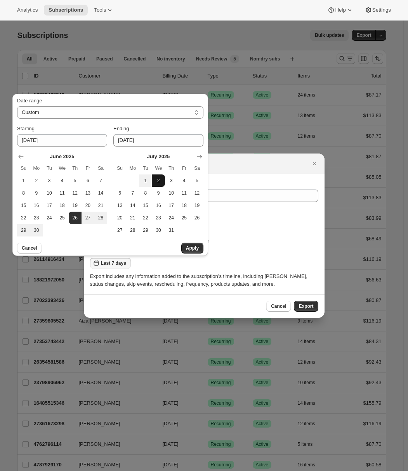
type input "2025-07-02"
click at [190, 249] on span "Apply" at bounding box center [192, 248] width 13 height 6
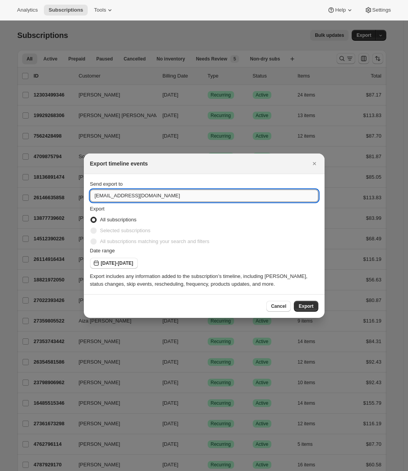
click at [127, 198] on input "care@uponafarm.com" at bounding box center [204, 196] width 228 height 12
type input "[PERSON_NAME][EMAIL_ADDRESS][DOMAIN_NAME]"
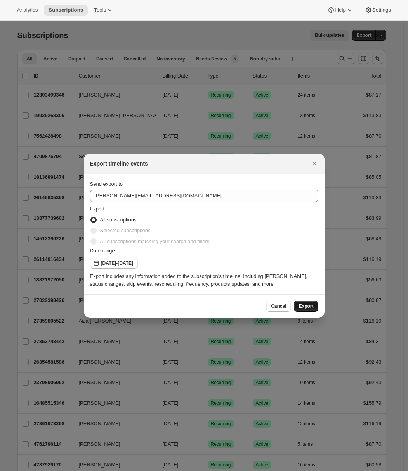
click at [302, 306] on span "Export" at bounding box center [305, 306] width 15 height 6
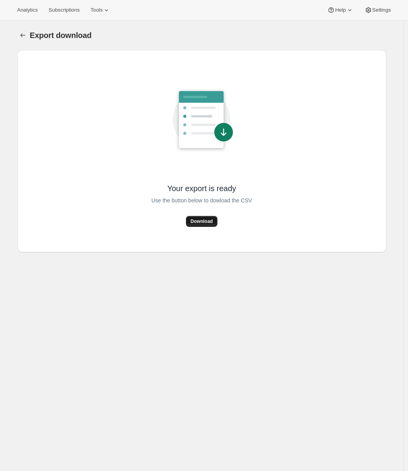
click at [193, 218] on button "Download" at bounding box center [201, 221] width 31 height 11
click at [69, 16] on div "Analytics Subscriptions Tools Help Settings" at bounding box center [204, 10] width 408 height 21
click at [70, 12] on span "Subscriptions" at bounding box center [63, 10] width 31 height 6
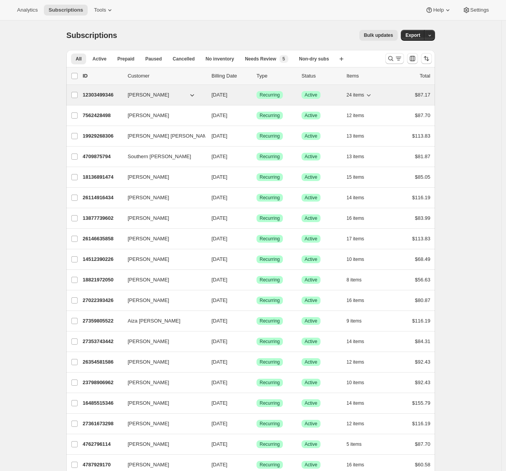
click at [100, 96] on p "12303499346" at bounding box center [102, 95] width 39 height 8
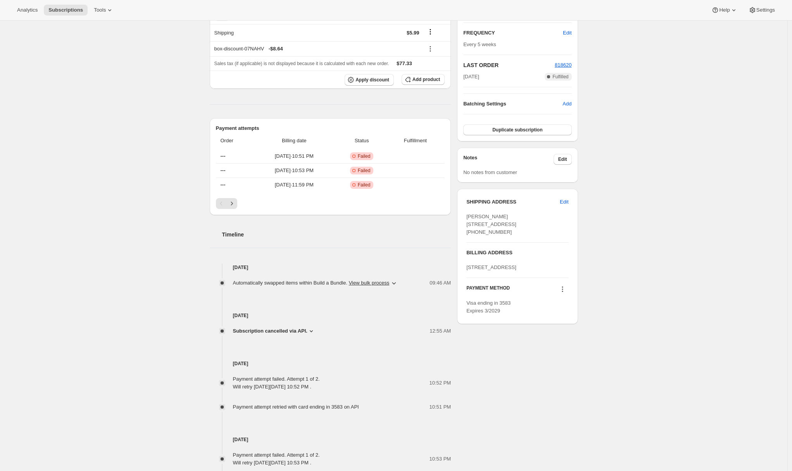
scroll to position [214, 0]
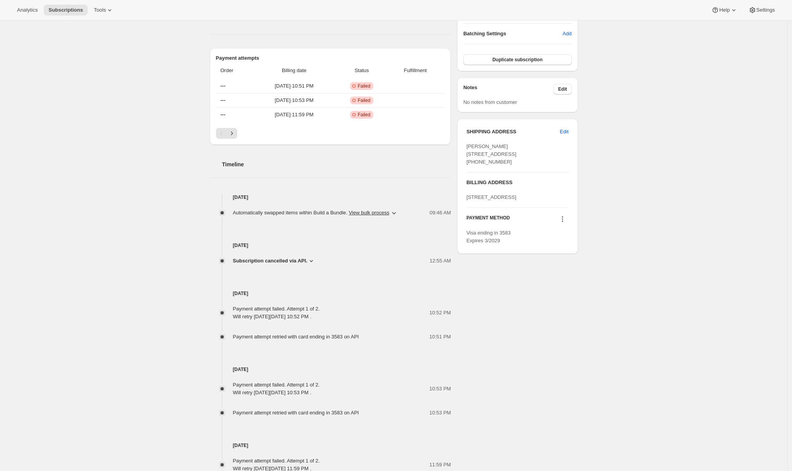
click at [315, 264] on icon at bounding box center [312, 261] width 8 height 8
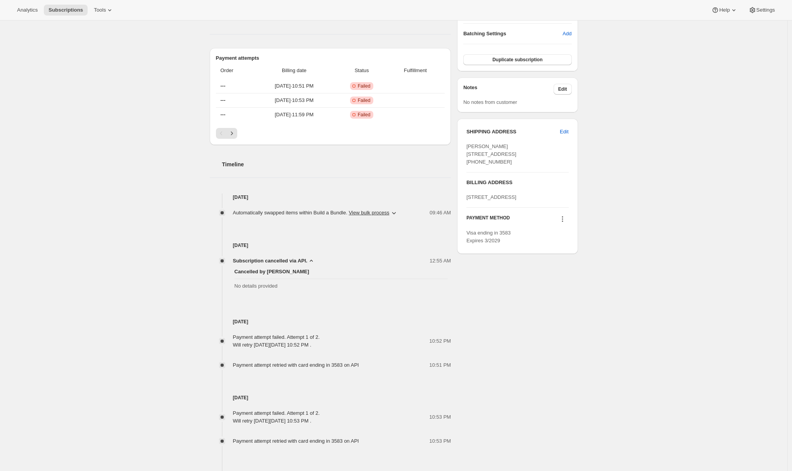
click at [315, 264] on icon at bounding box center [312, 261] width 8 height 8
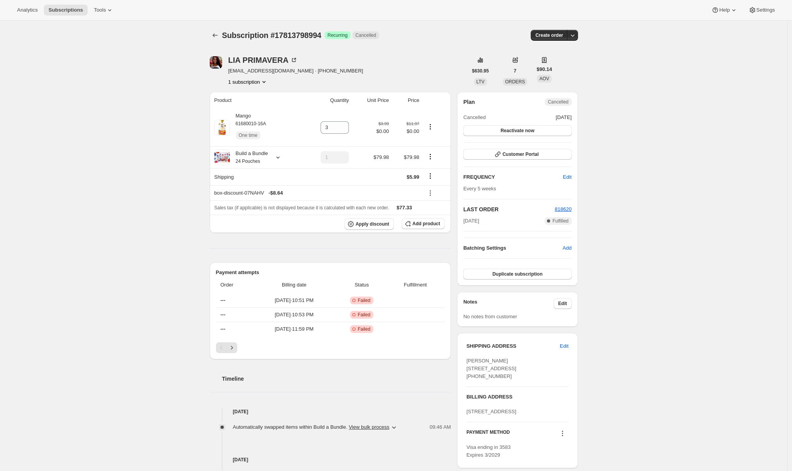
scroll to position [5, 0]
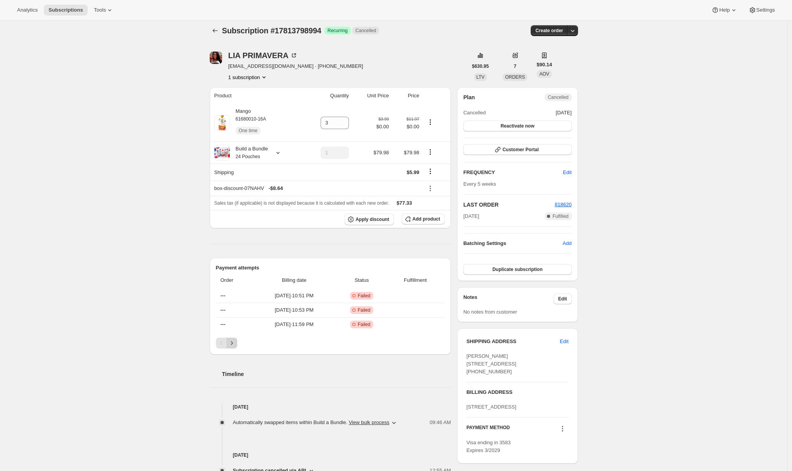
click at [234, 342] on icon "Next" at bounding box center [232, 343] width 8 height 8
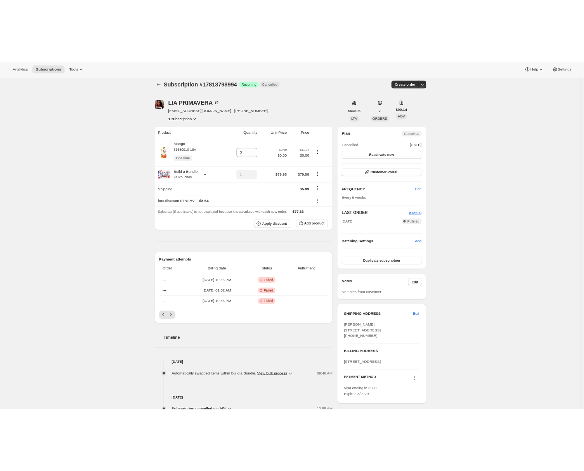
scroll to position [0, 0]
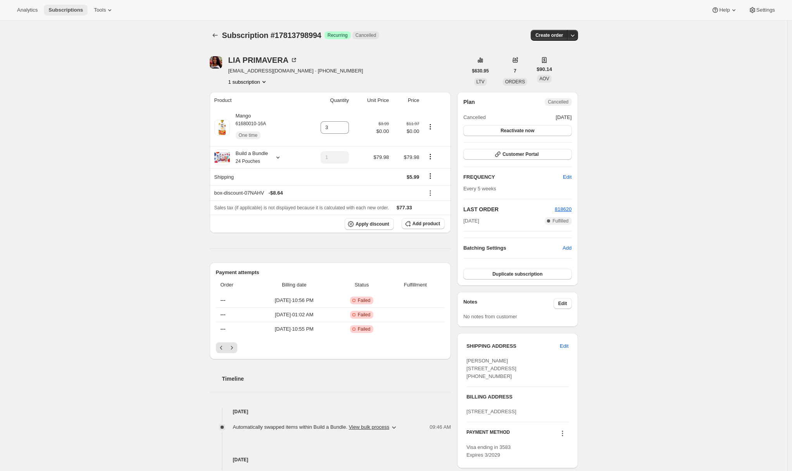
click at [71, 10] on span "Subscriptions" at bounding box center [65, 10] width 35 height 6
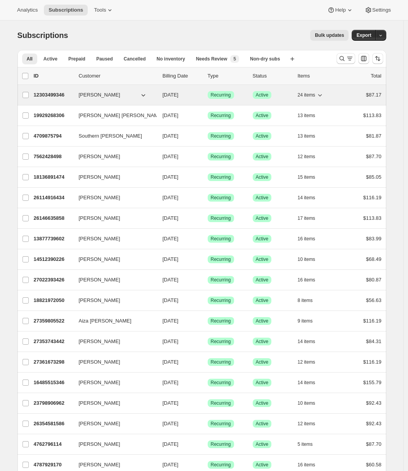
click at [58, 95] on p "12303499346" at bounding box center [53, 95] width 39 height 8
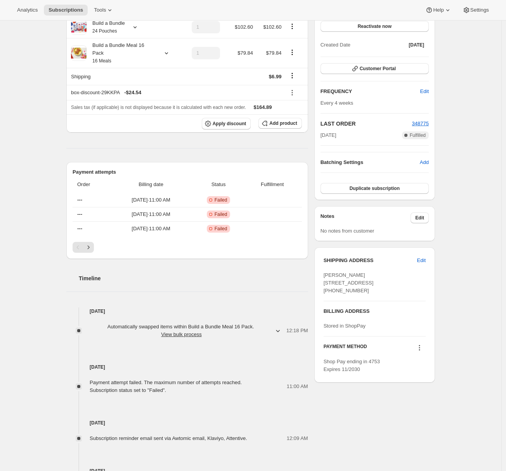
scroll to position [133, 0]
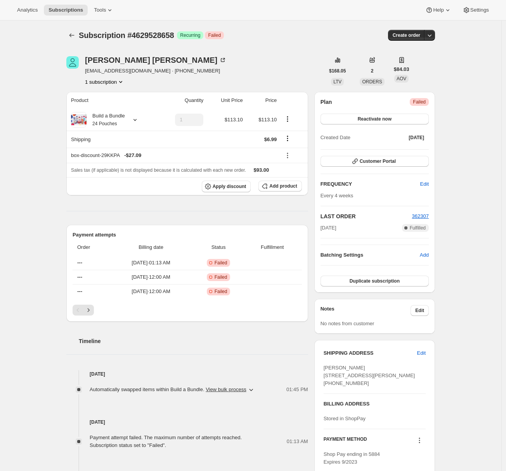
scroll to position [79, 0]
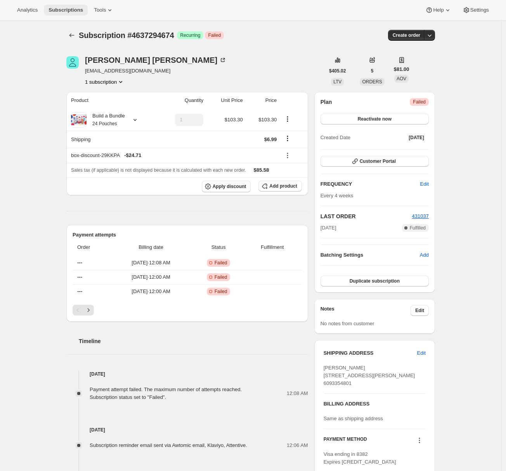
click at [56, 11] on span "Subscriptions" at bounding box center [65, 10] width 35 height 6
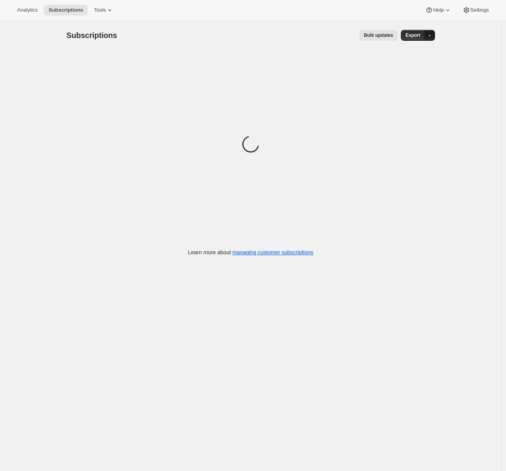
click at [429, 32] on button "button" at bounding box center [429, 35] width 11 height 11
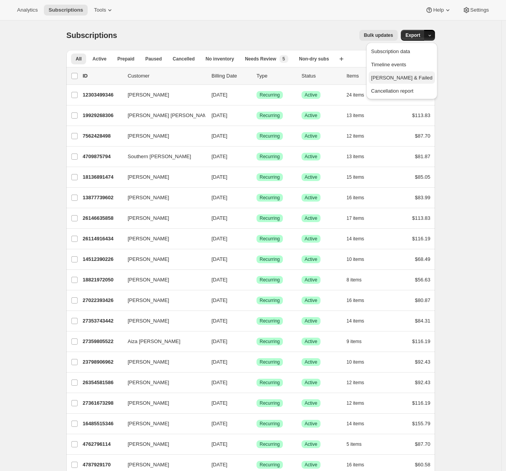
click at [404, 79] on span "[PERSON_NAME] & Failed" at bounding box center [401, 78] width 61 height 6
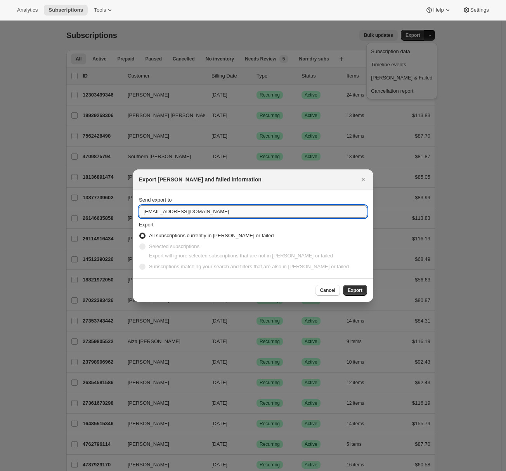
click at [193, 208] on input "[EMAIL_ADDRESS][DOMAIN_NAME]" at bounding box center [253, 212] width 228 height 12
click at [193, 208] on input "care@uponafarm.com" at bounding box center [253, 212] width 228 height 12
type input "@"
type input "adrian@awtomic.com"
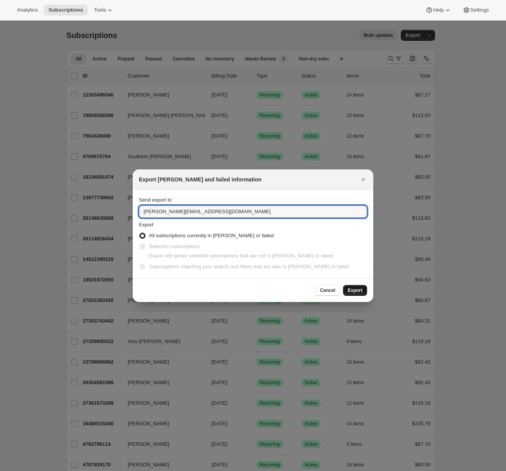
click at [363, 290] on button "Export" at bounding box center [355, 290] width 24 height 11
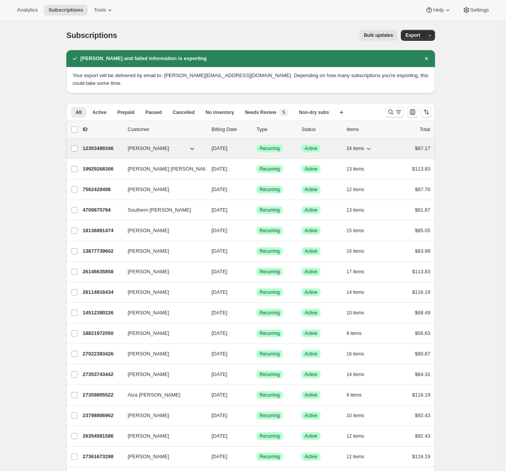
click at [93, 145] on p "12303499346" at bounding box center [102, 149] width 39 height 8
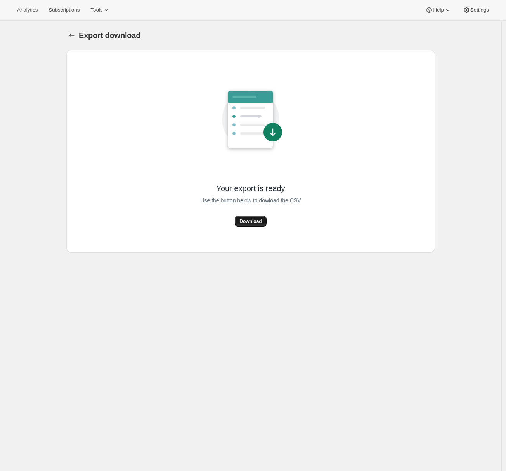
click at [257, 225] on button "Download" at bounding box center [250, 221] width 31 height 11
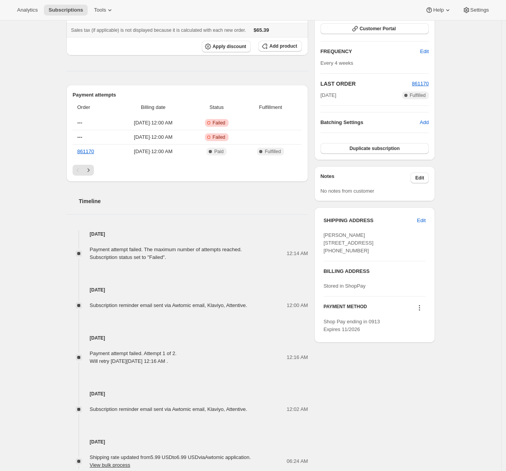
scroll to position [173, 0]
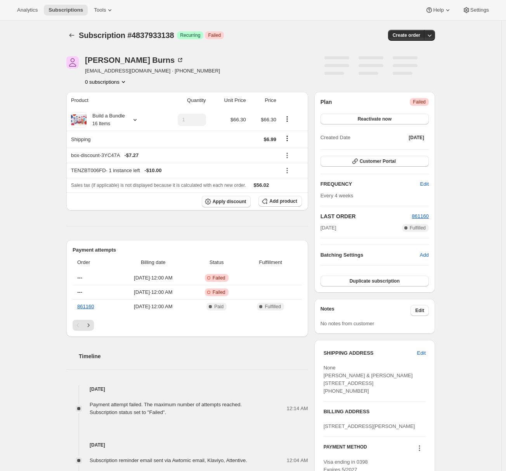
scroll to position [133, 0]
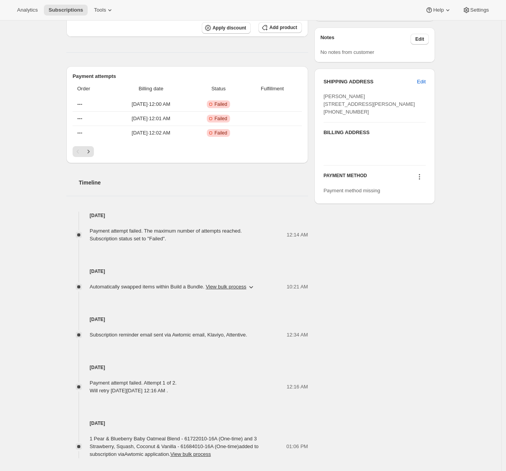
scroll to position [306, 0]
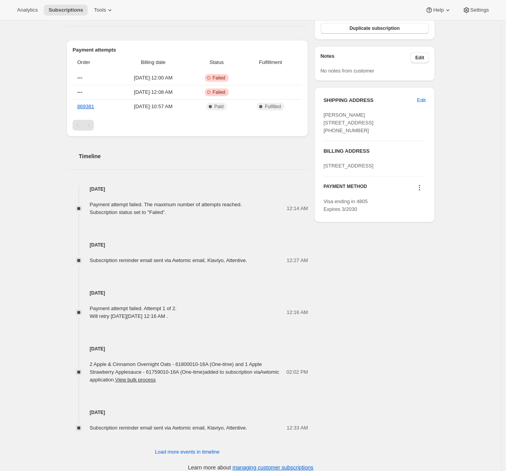
scroll to position [263, 0]
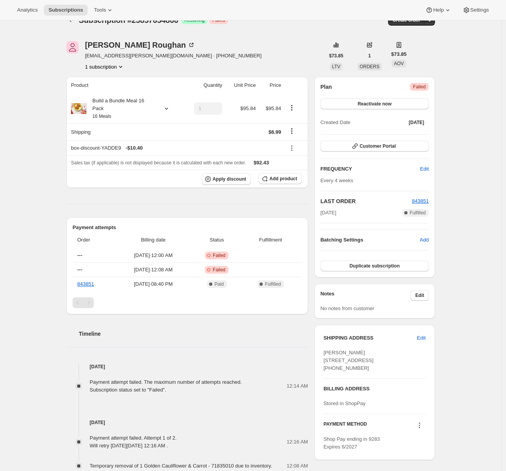
scroll to position [93, 0]
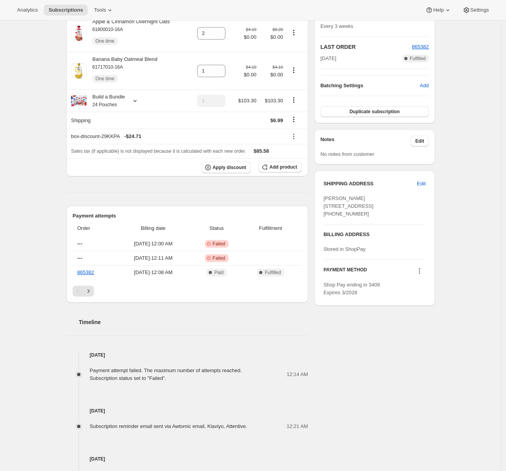
scroll to position [302, 0]
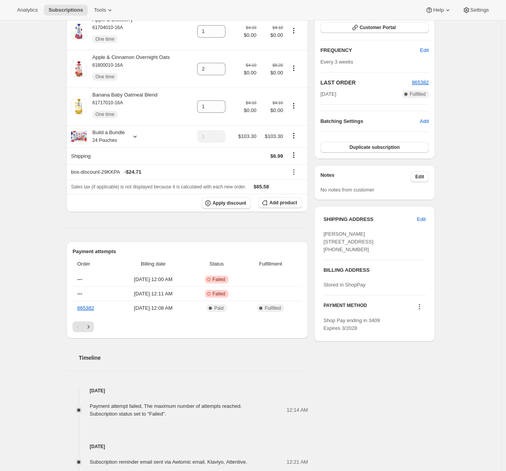
scroll to position [214, 0]
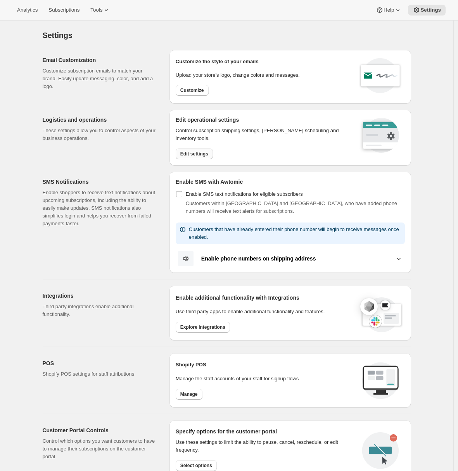
click at [196, 154] on span "Edit settings" at bounding box center [194, 154] width 28 height 6
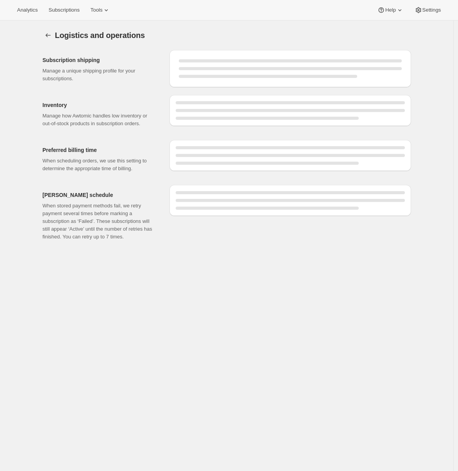
select select "03:00"
select select "DAY"
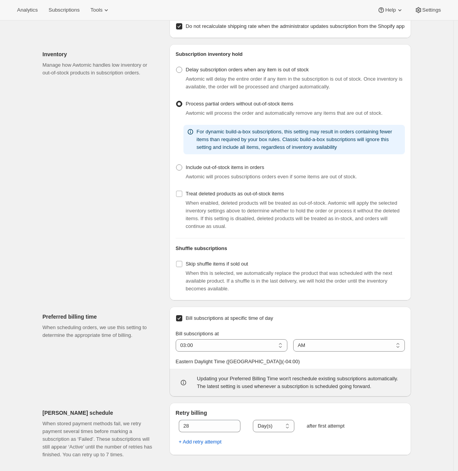
scroll to position [148, 0]
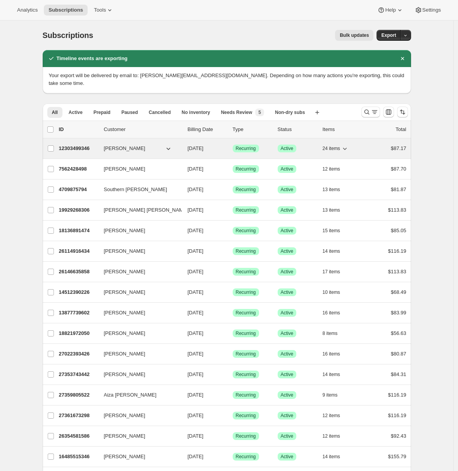
click at [79, 145] on p "12303499346" at bounding box center [78, 149] width 39 height 8
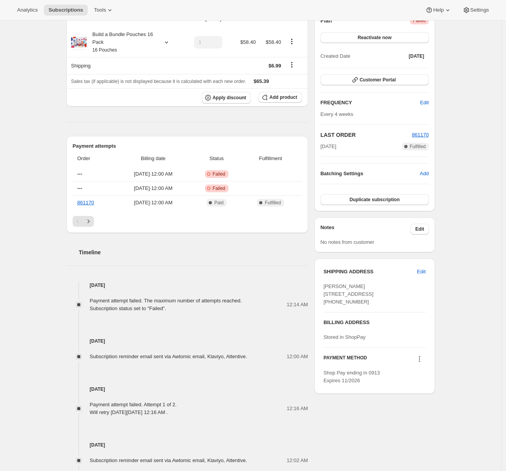
scroll to position [86, 0]
